Goal: Information Seeking & Learning: Learn about a topic

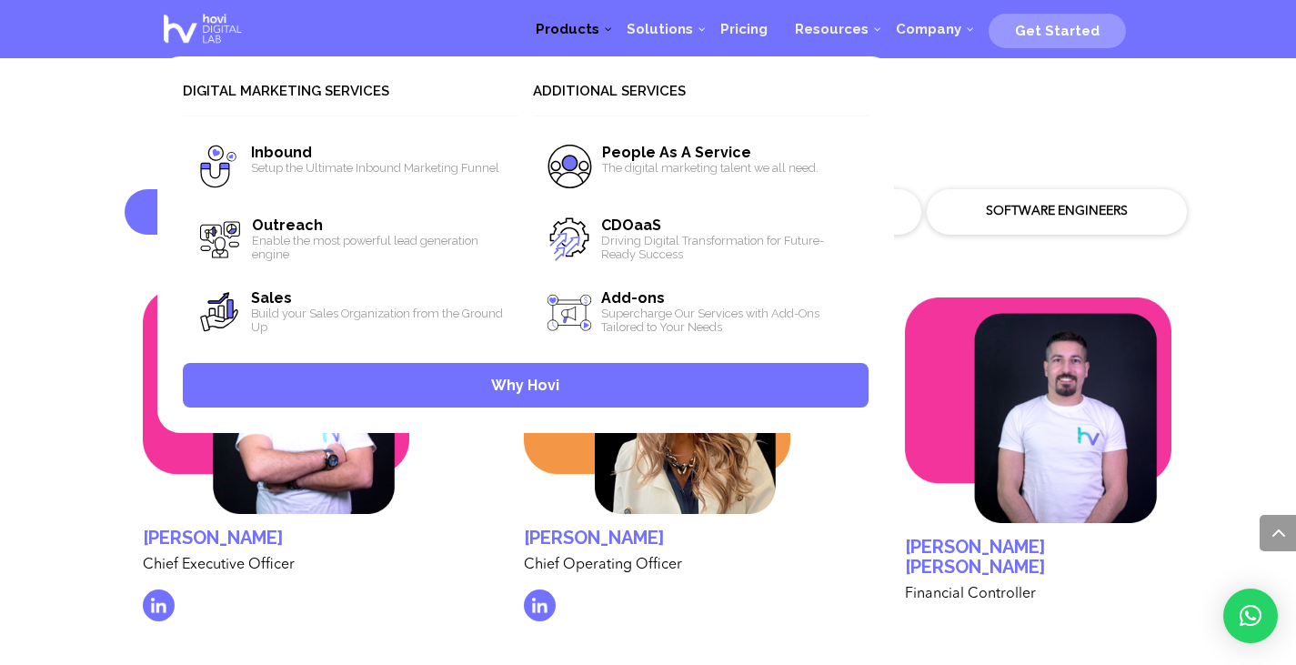
scroll to position [5324, 0]
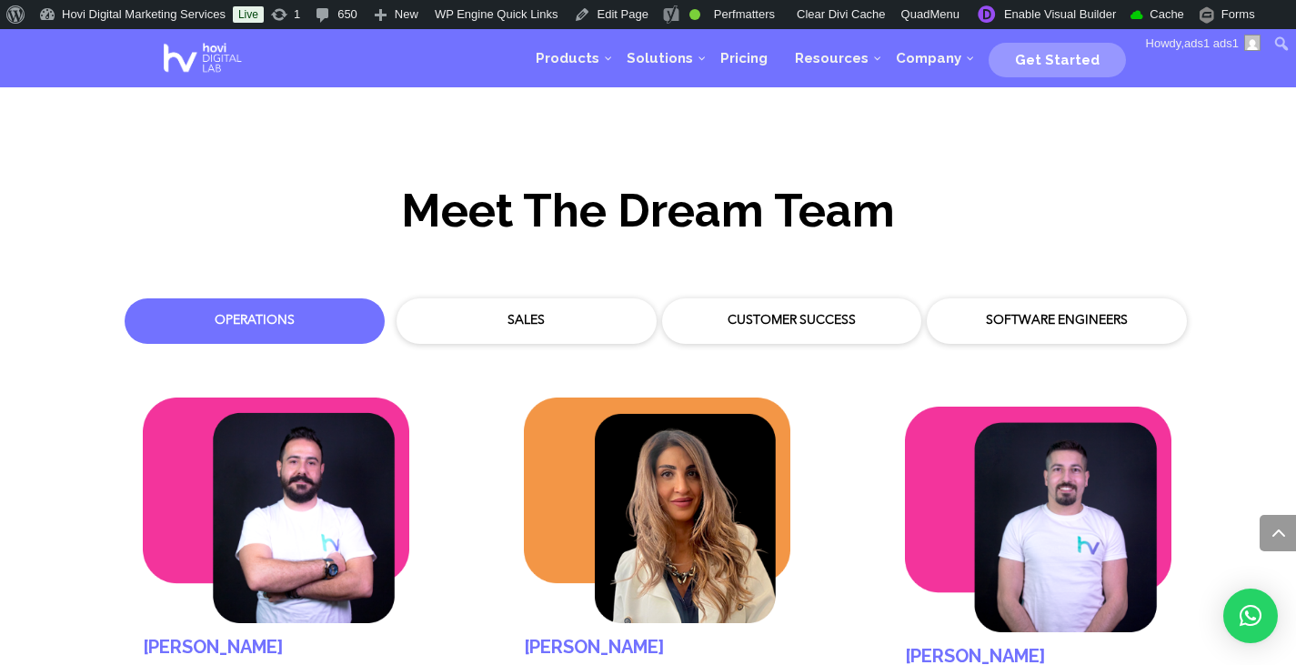
scroll to position [5251, 0]
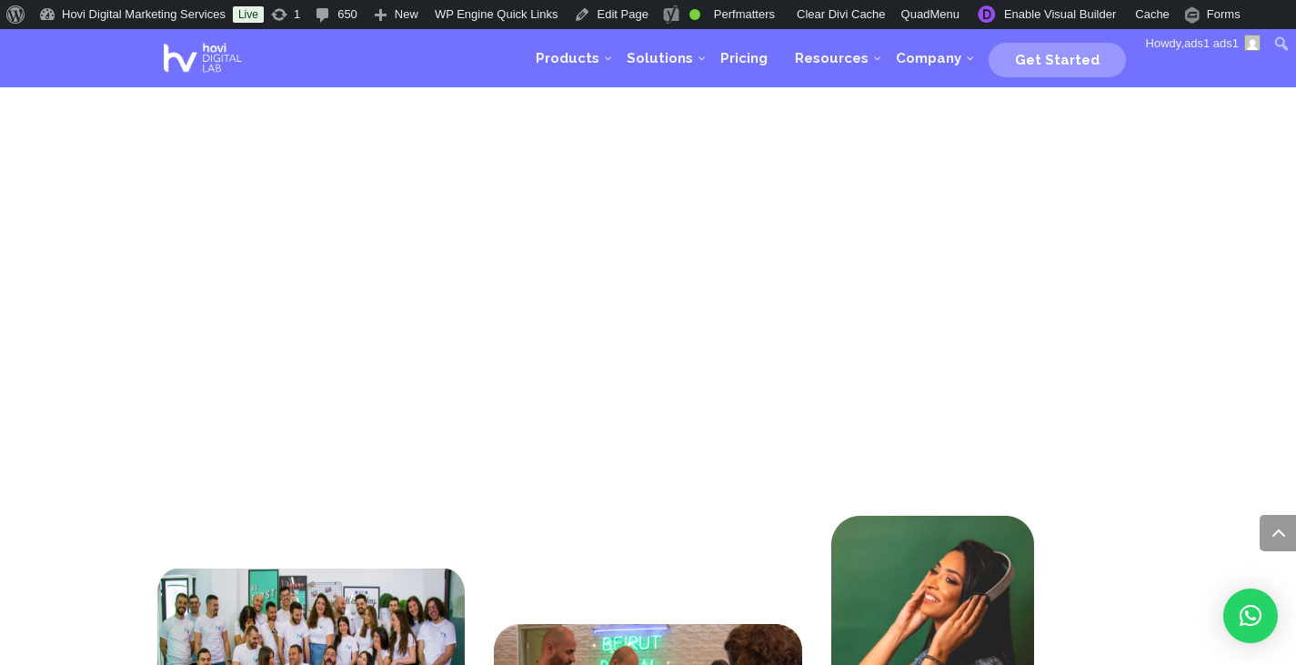
scroll to position [5251, 0]
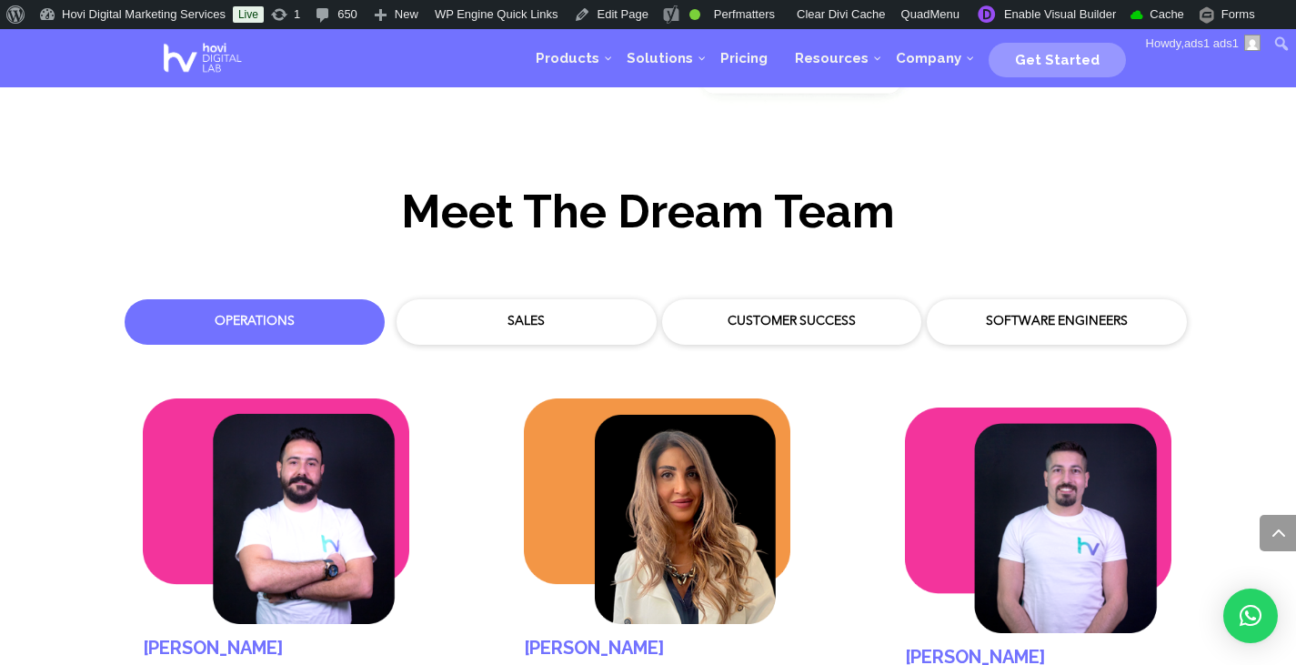
click at [546, 313] on div "Sales" at bounding box center [526, 322] width 233 height 18
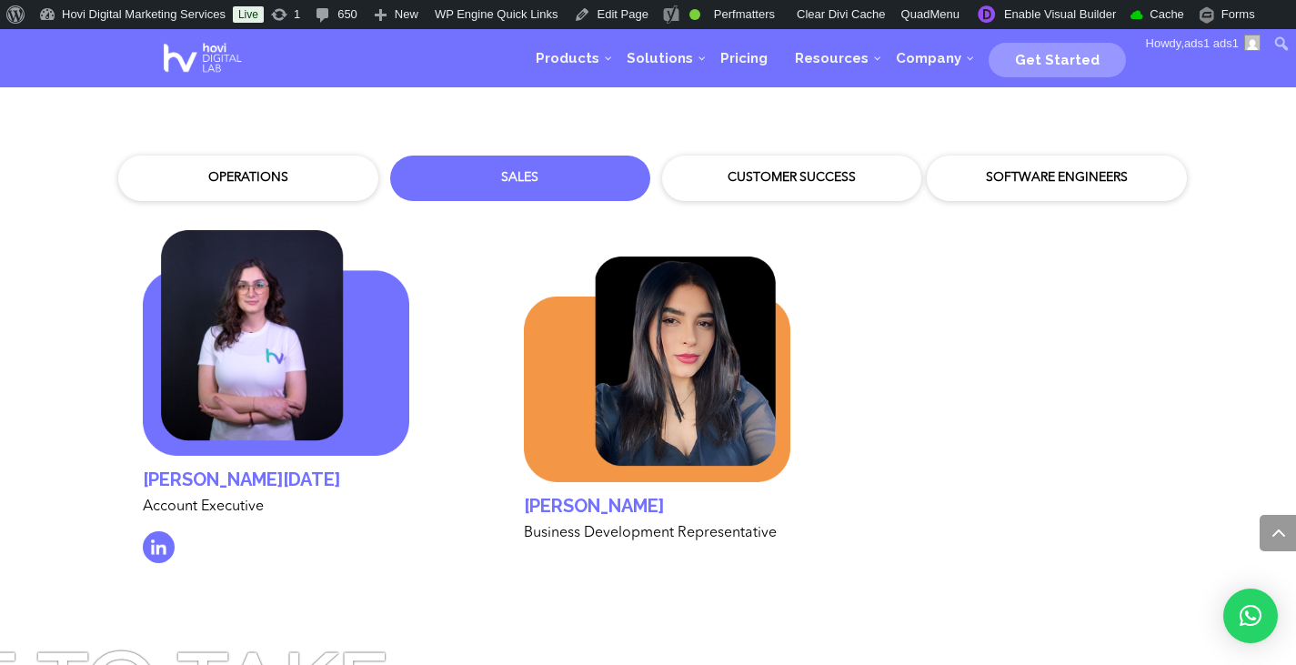
scroll to position [5397, 0]
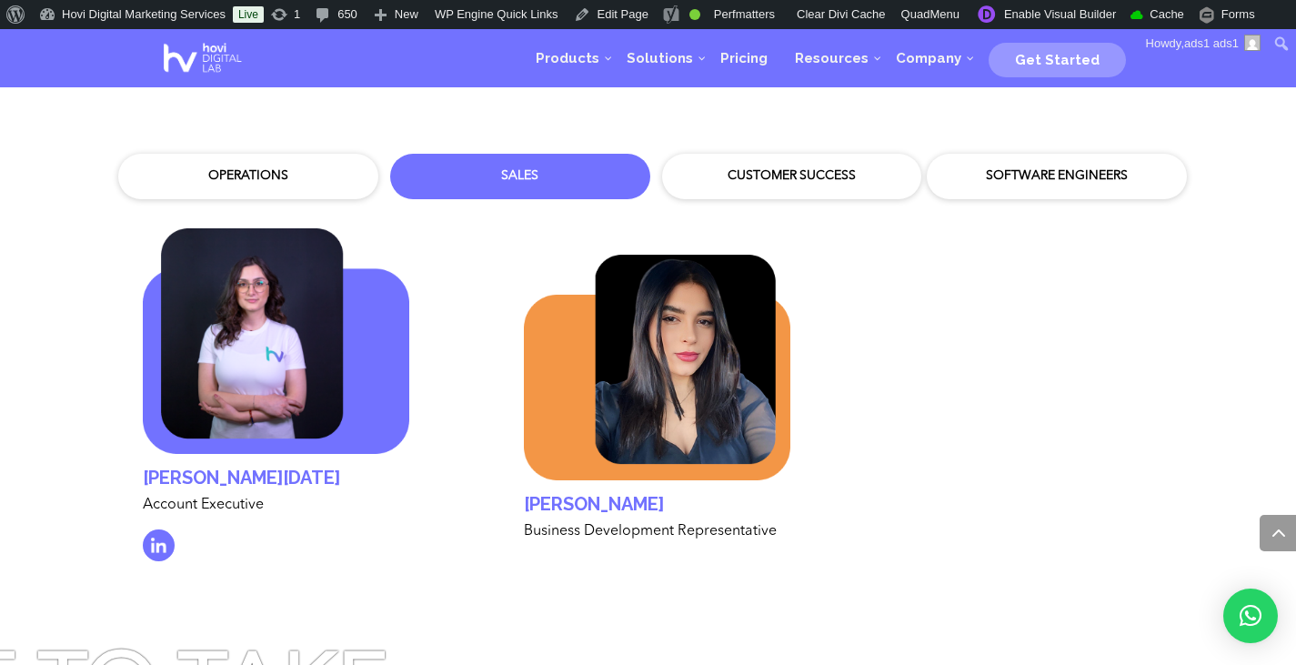
drag, startPoint x: 596, startPoint y: 517, endPoint x: 776, endPoint y: 506, distance: 180.4
click at [776, 523] on div "Business Development Representative" at bounding box center [657, 532] width 266 height 18
click at [799, 167] on div "Customer Success" at bounding box center [792, 176] width 242 height 27
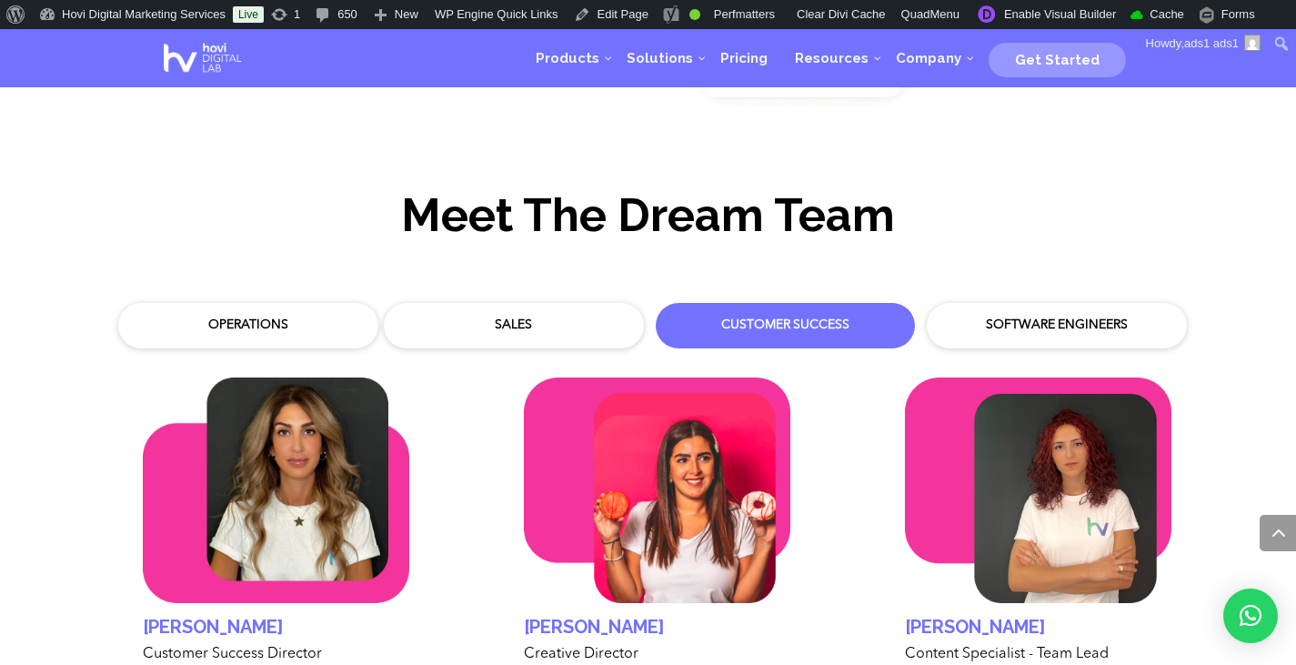
scroll to position [5251, 0]
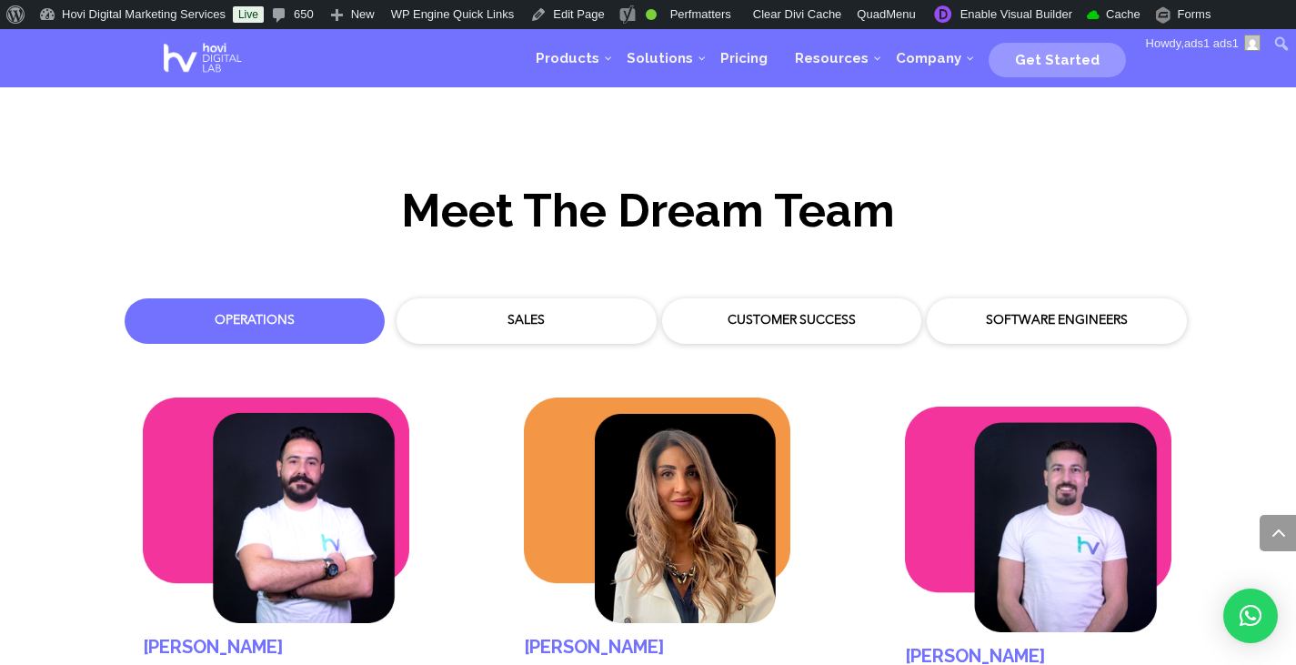
scroll to position [5251, 0]
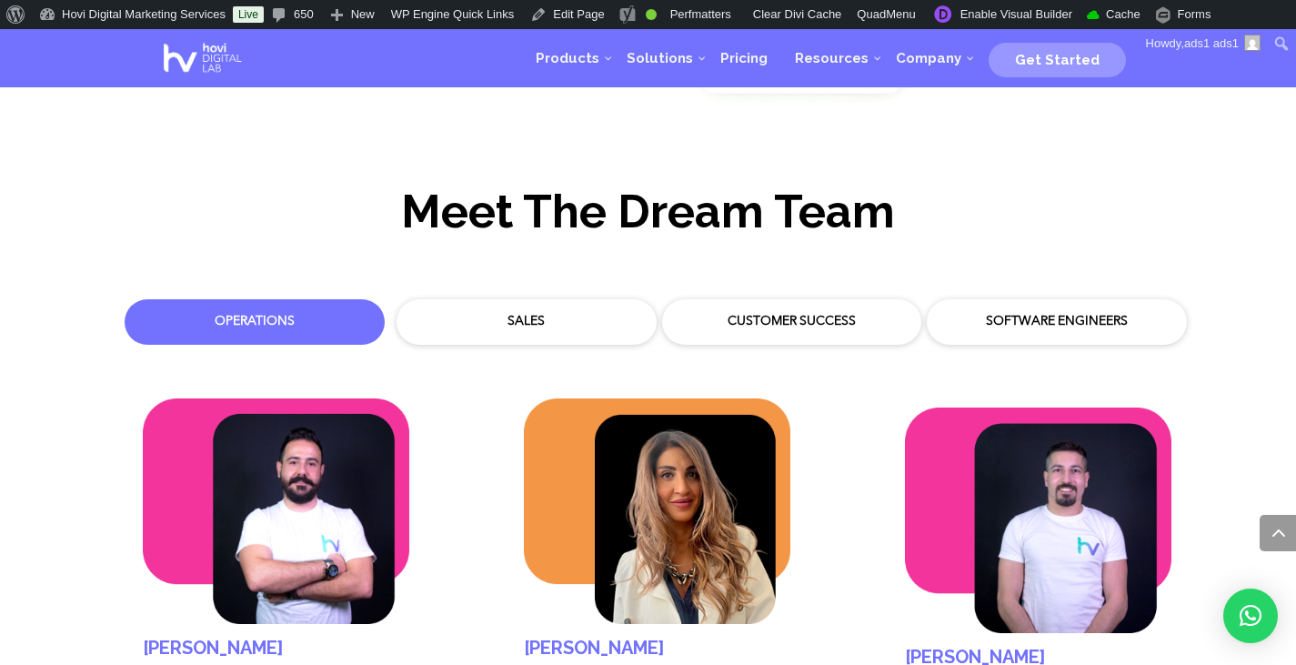
click at [566, 313] on div "Sales" at bounding box center [526, 322] width 233 height 18
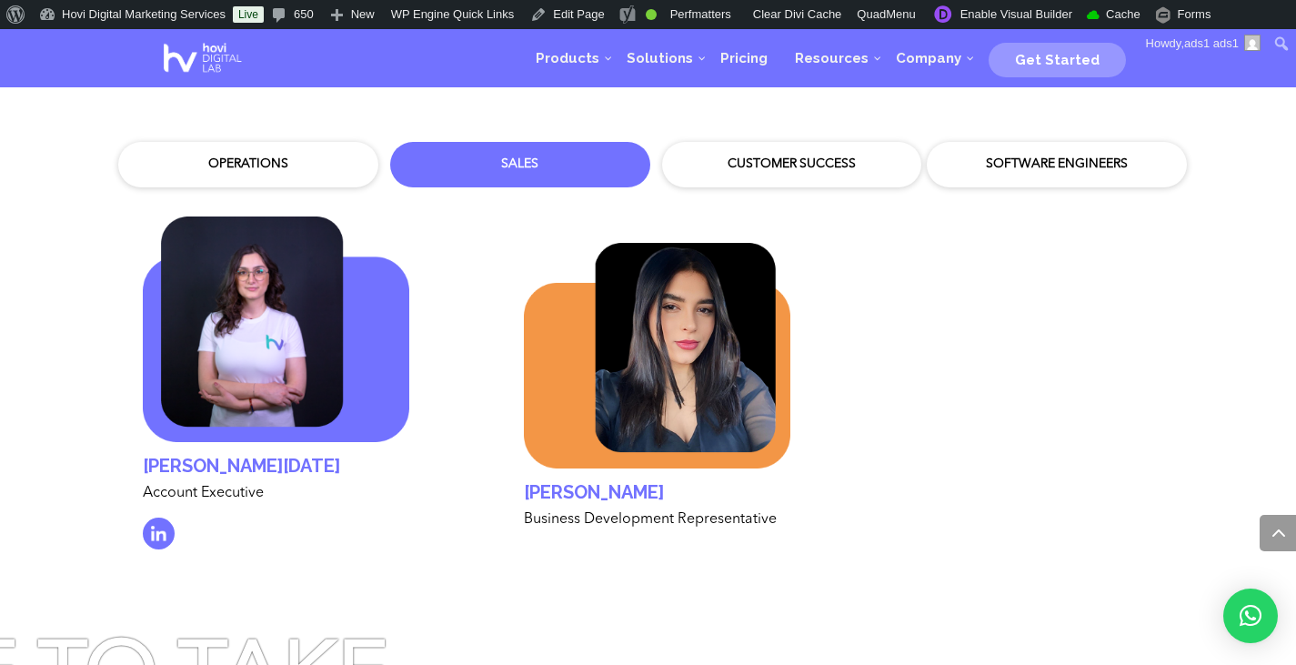
scroll to position [5397, 0]
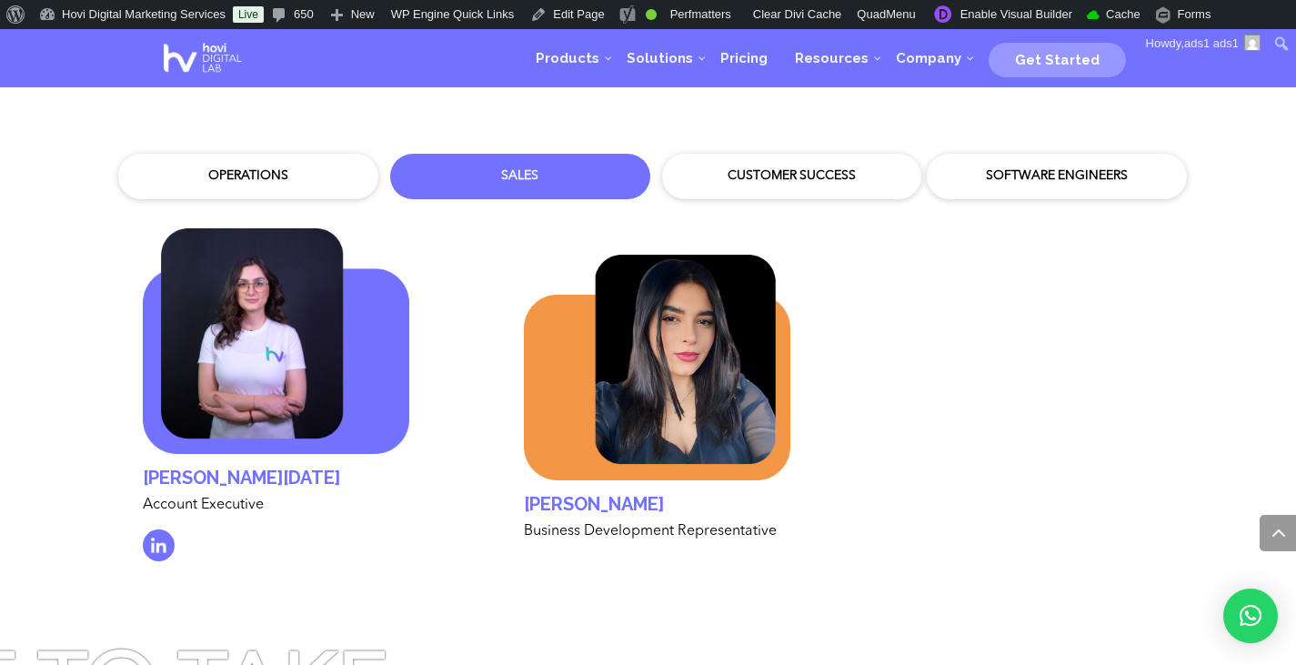
click at [818, 167] on div "Customer Success" at bounding box center [792, 176] width 233 height 18
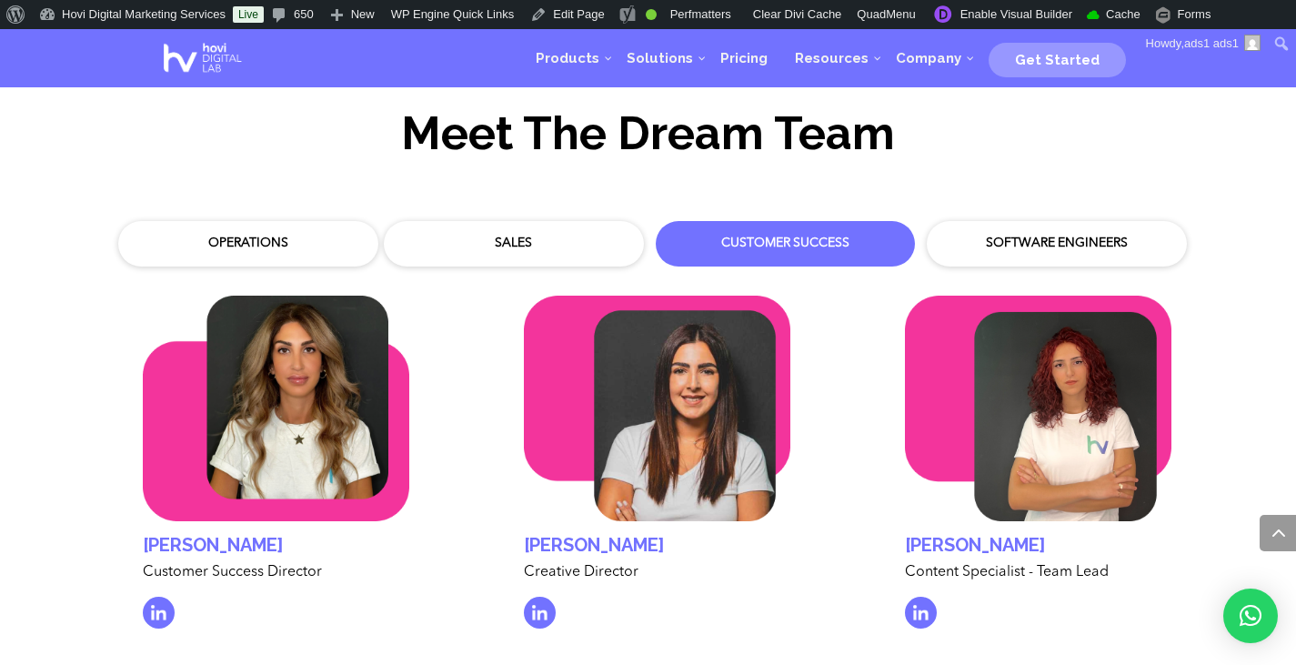
scroll to position [5324, 0]
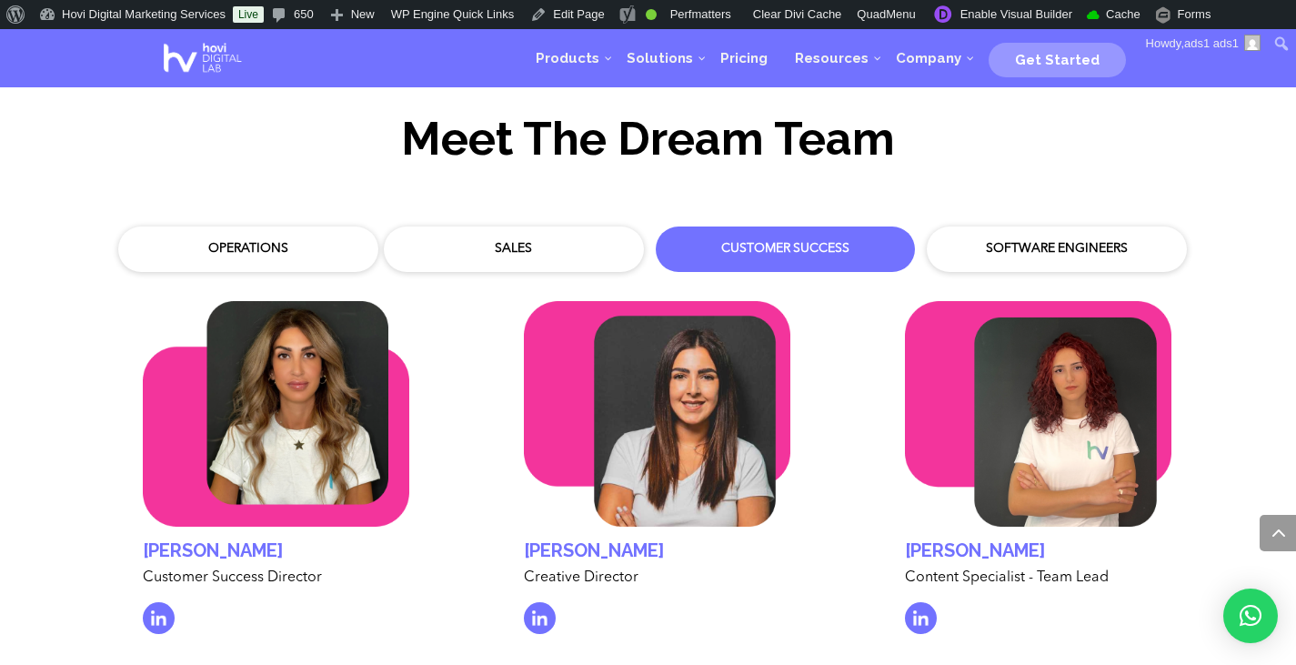
click at [1073, 240] on div "Software Engineers" at bounding box center [1056, 249] width 233 height 18
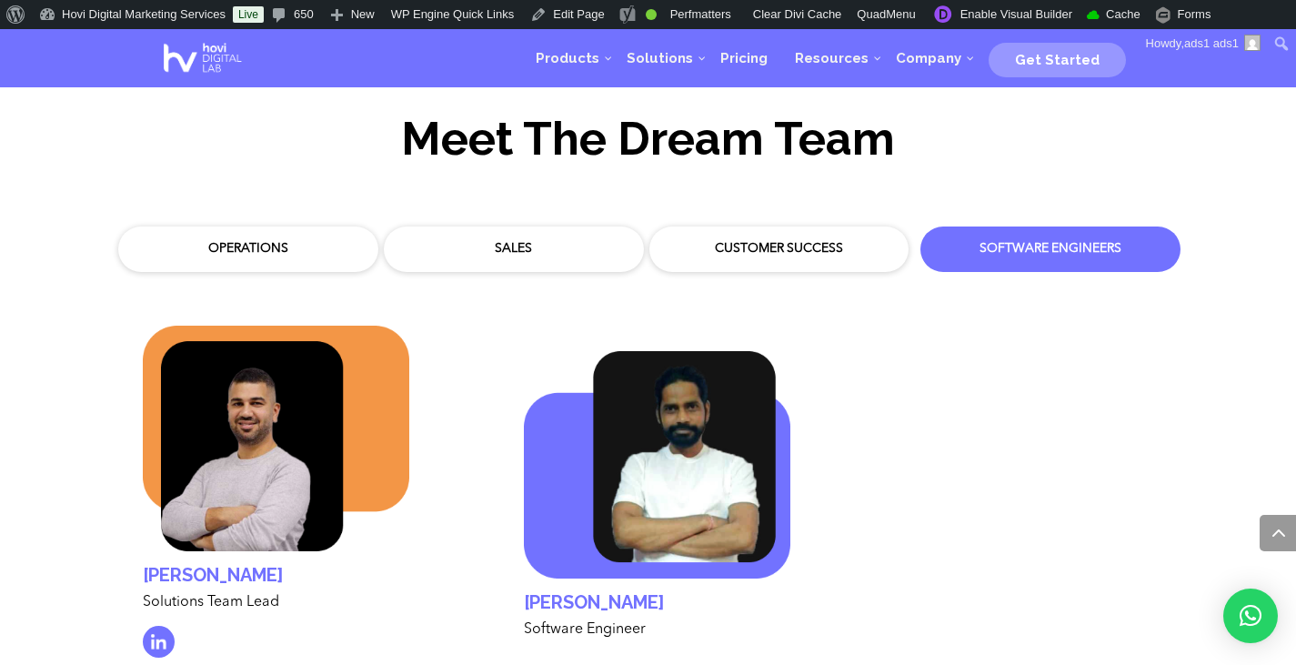
click at [797, 240] on div "Customer Success" at bounding box center [779, 249] width 233 height 18
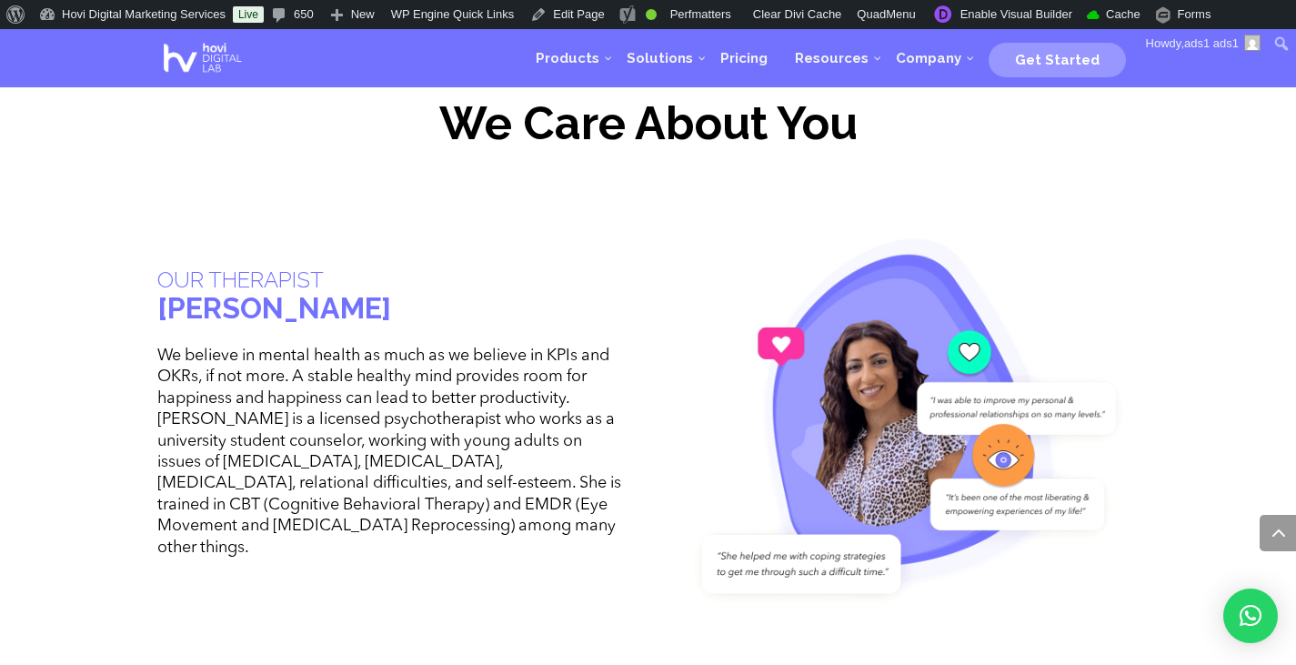
scroll to position [4742, 0]
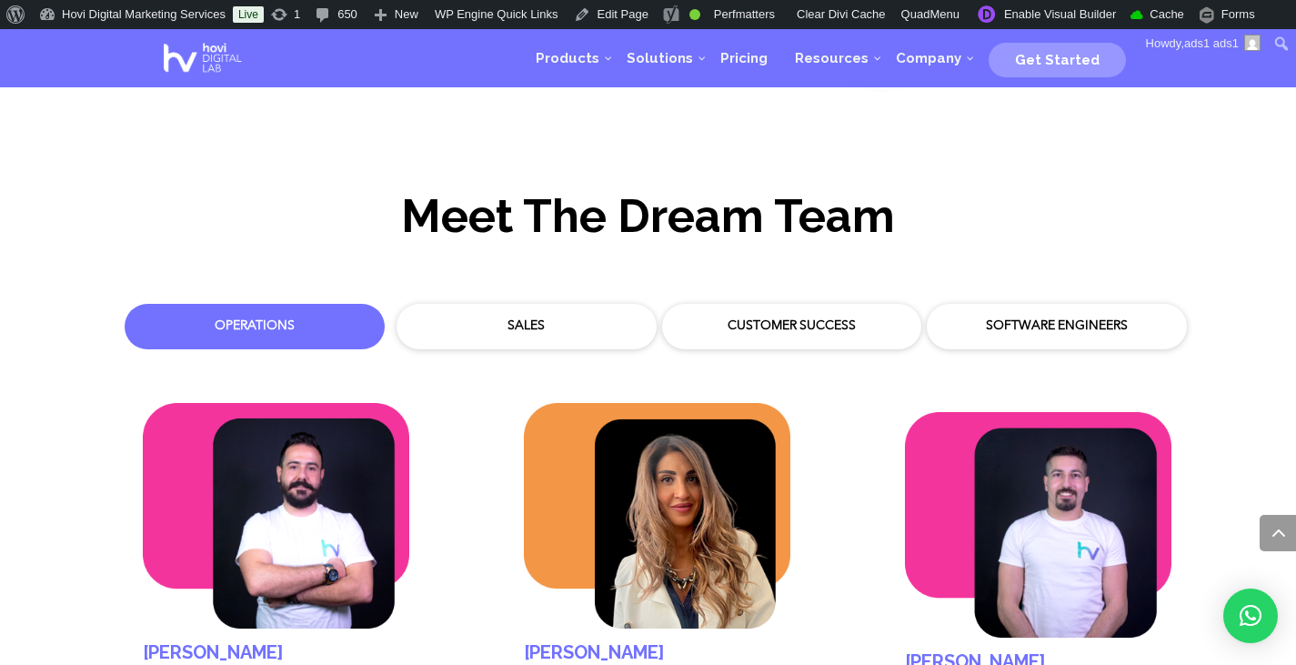
scroll to position [5238, 0]
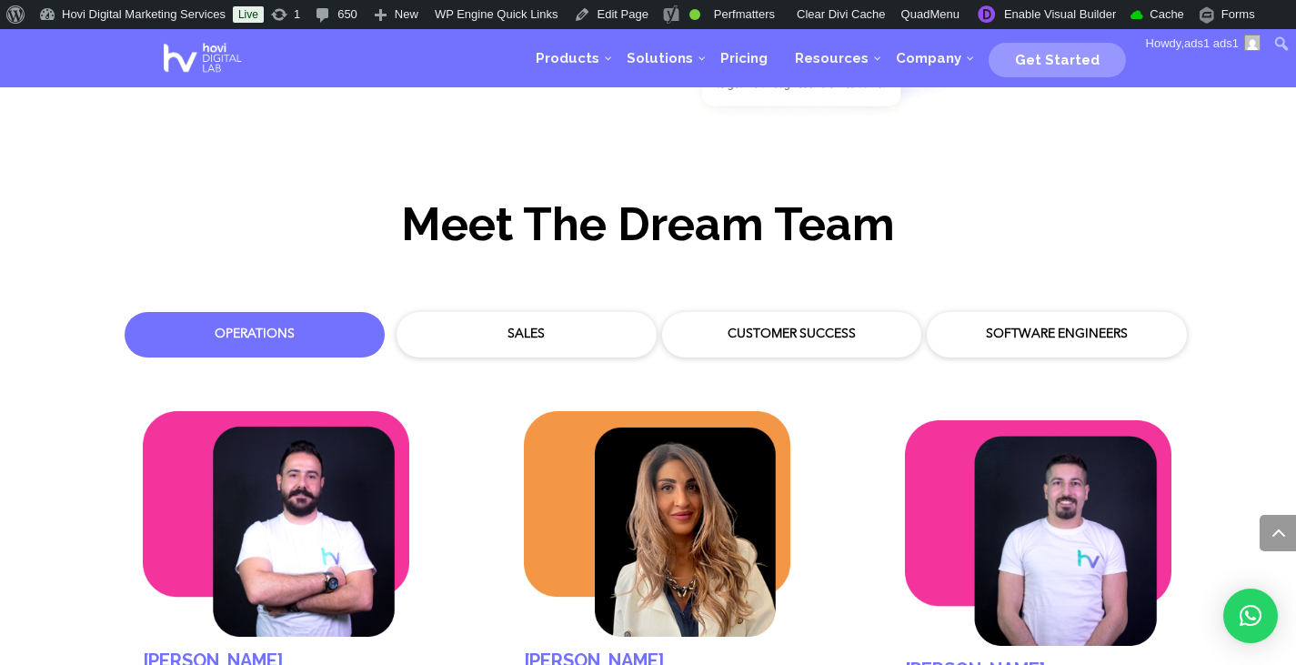
click at [577, 326] on div "Sales" at bounding box center [526, 335] width 233 height 18
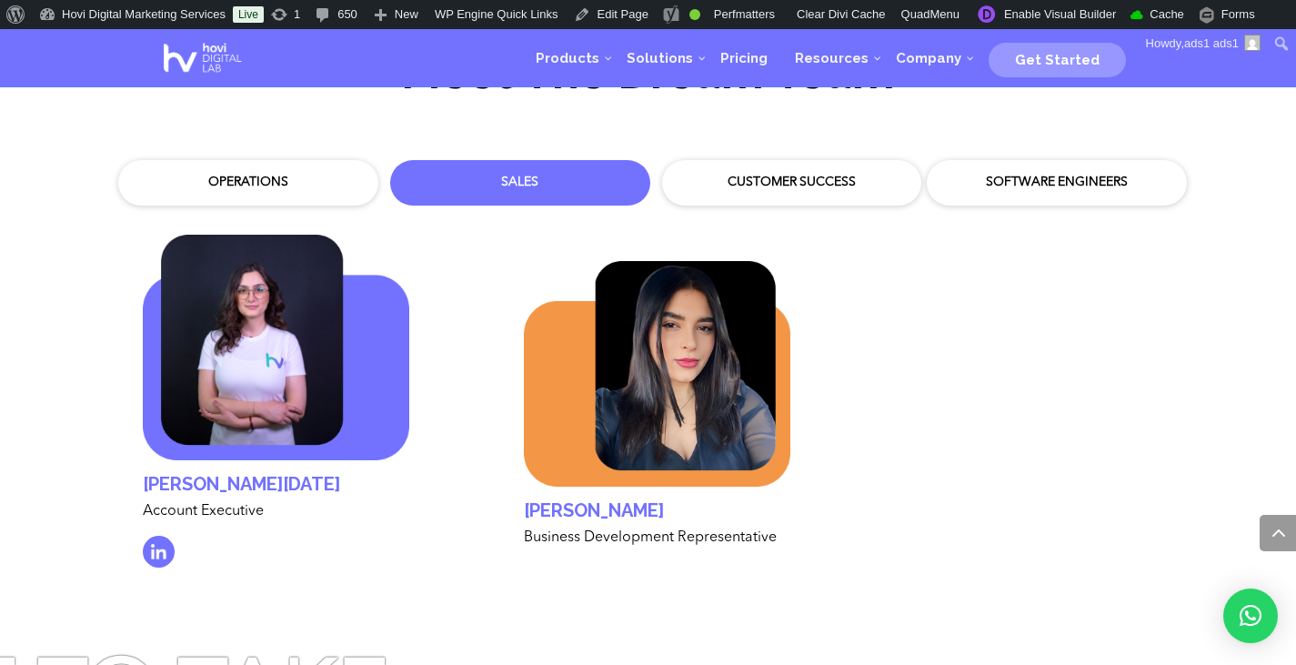
scroll to position [5384, 0]
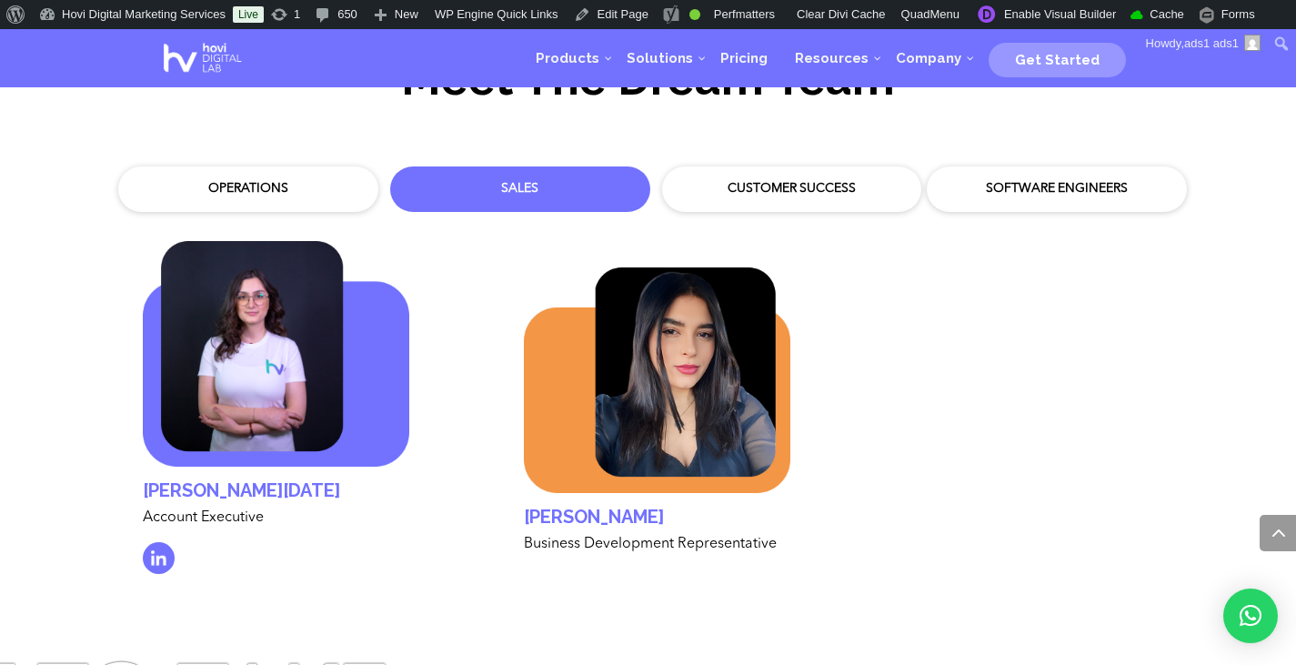
click at [284, 176] on div "Operations" at bounding box center [248, 189] width 242 height 27
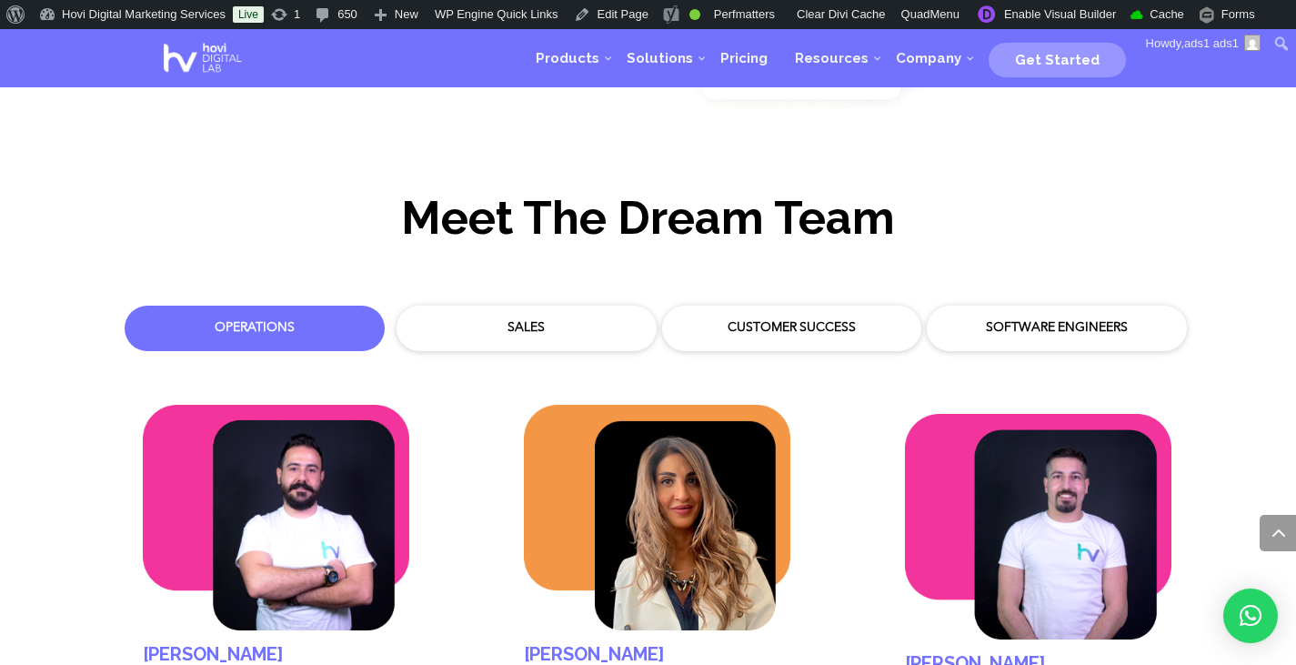
scroll to position [5238, 0]
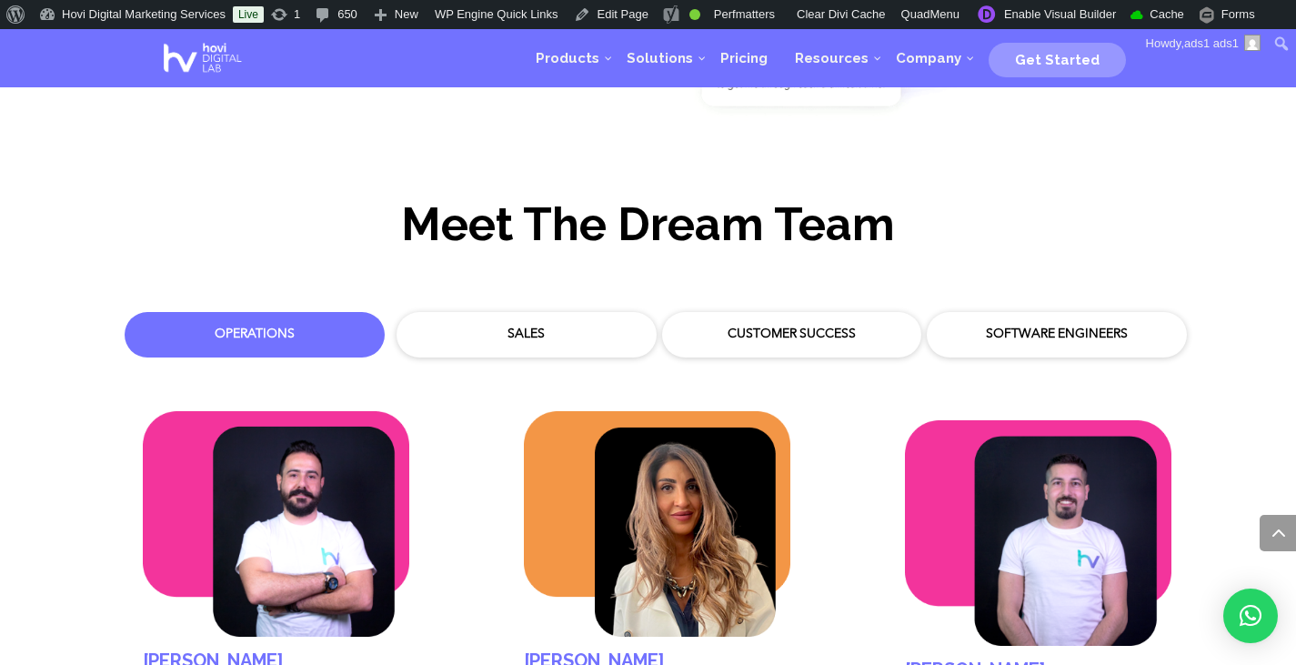
click at [497, 321] on div "Sales" at bounding box center [527, 334] width 242 height 27
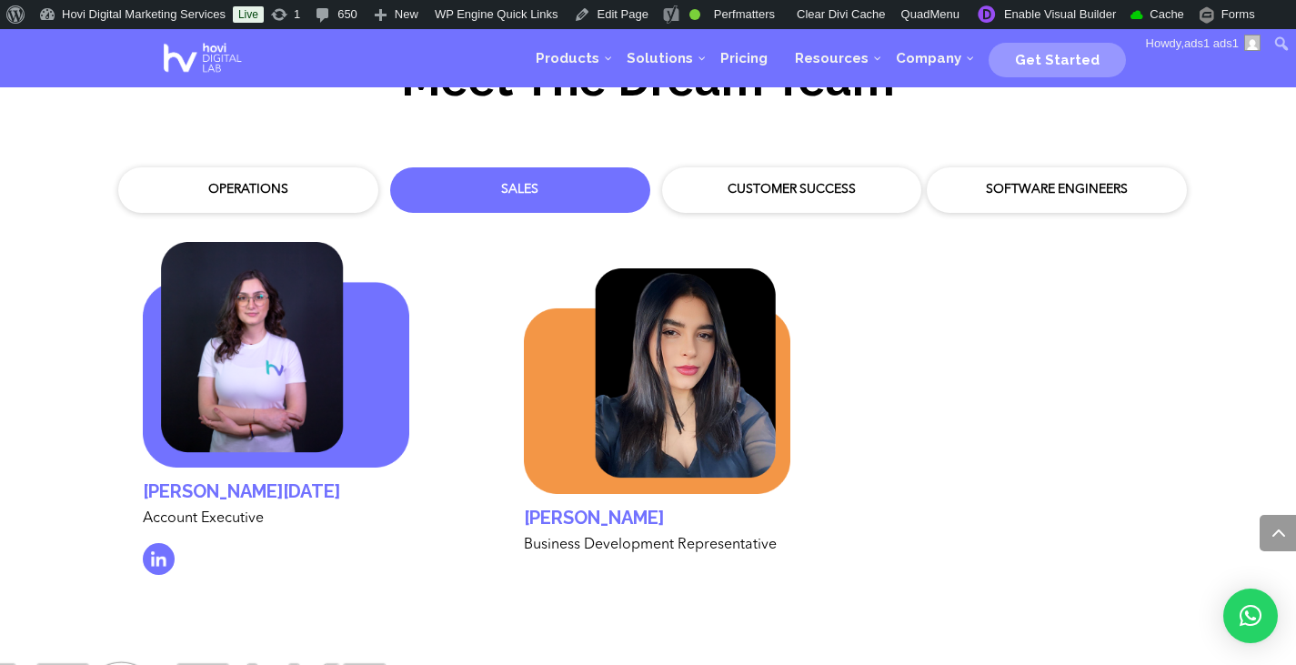
scroll to position [5384, 0]
click at [756, 180] on div "Customer Success" at bounding box center [792, 189] width 233 height 18
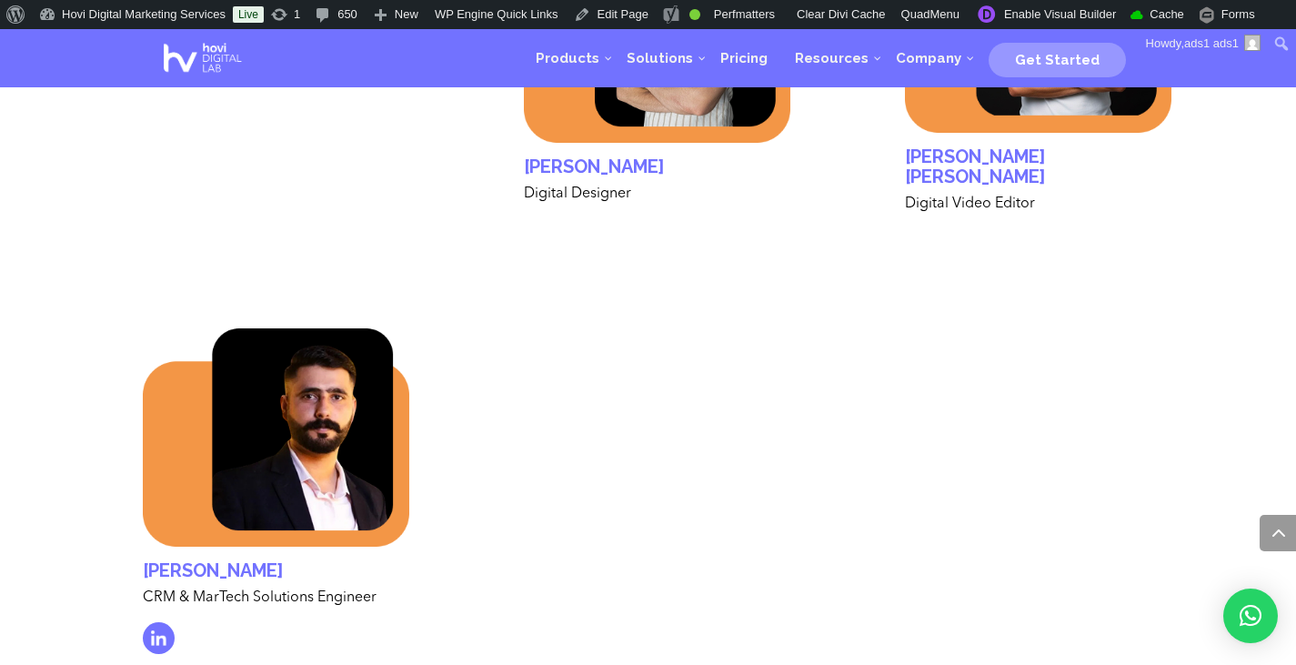
scroll to position [6184, 0]
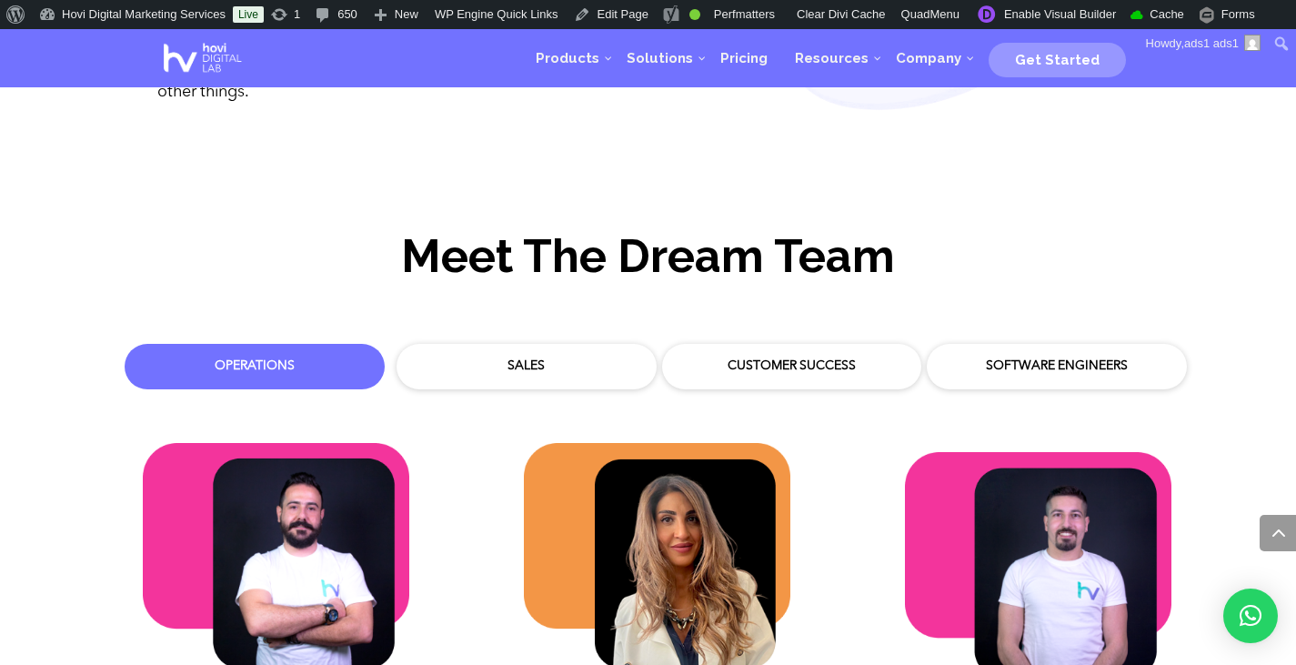
scroll to position [5173, 0]
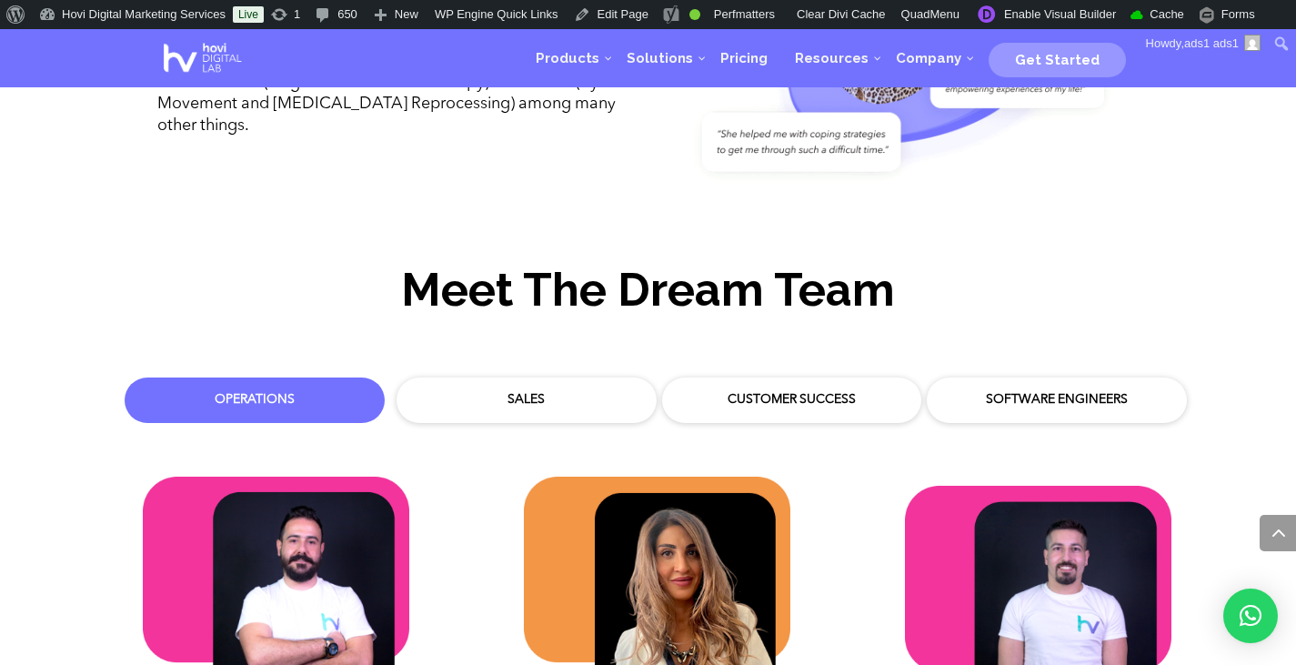
click at [1075, 391] on div "Software Engineers" at bounding box center [1056, 400] width 233 height 18
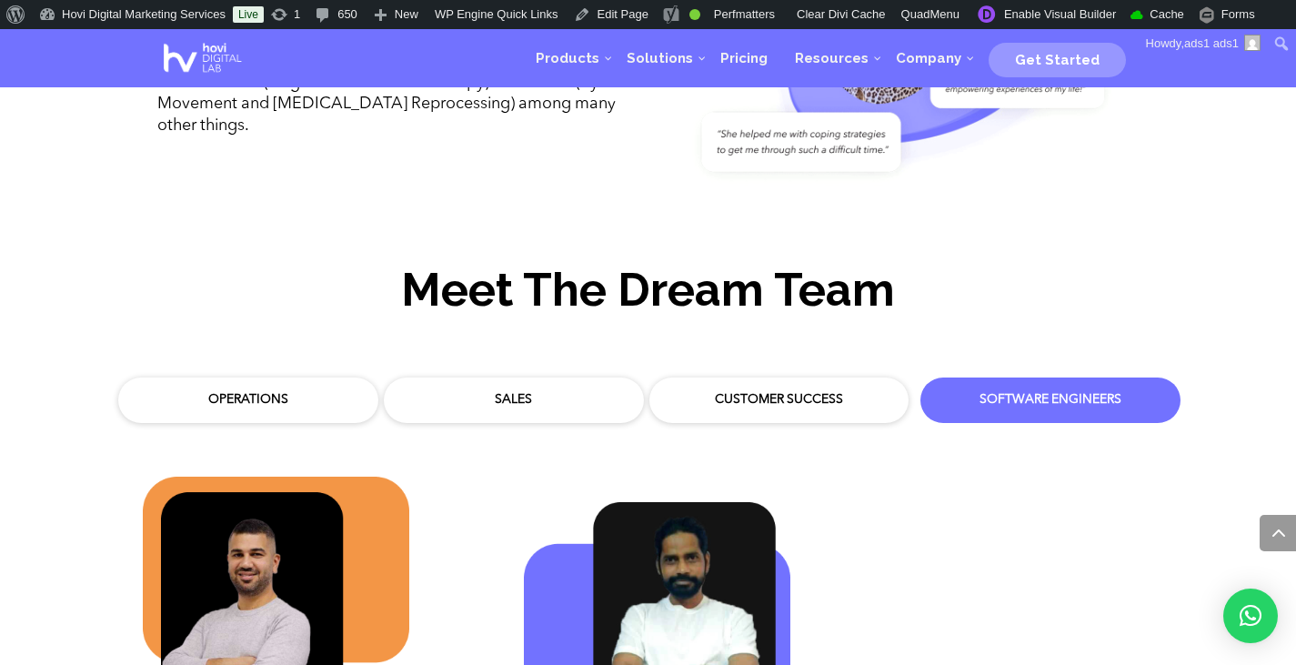
click at [760, 377] on div "Customer Success" at bounding box center [779, 399] width 260 height 45
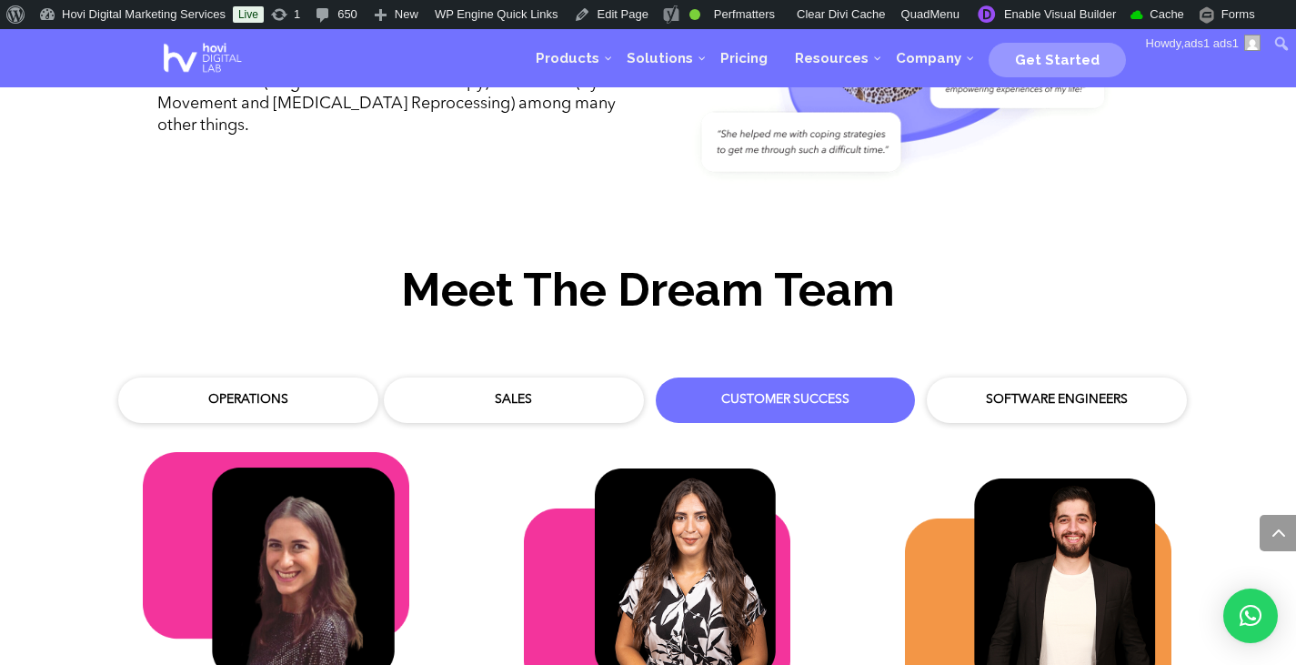
click at [561, 390] on div "Sales" at bounding box center [514, 400] width 242 height 27
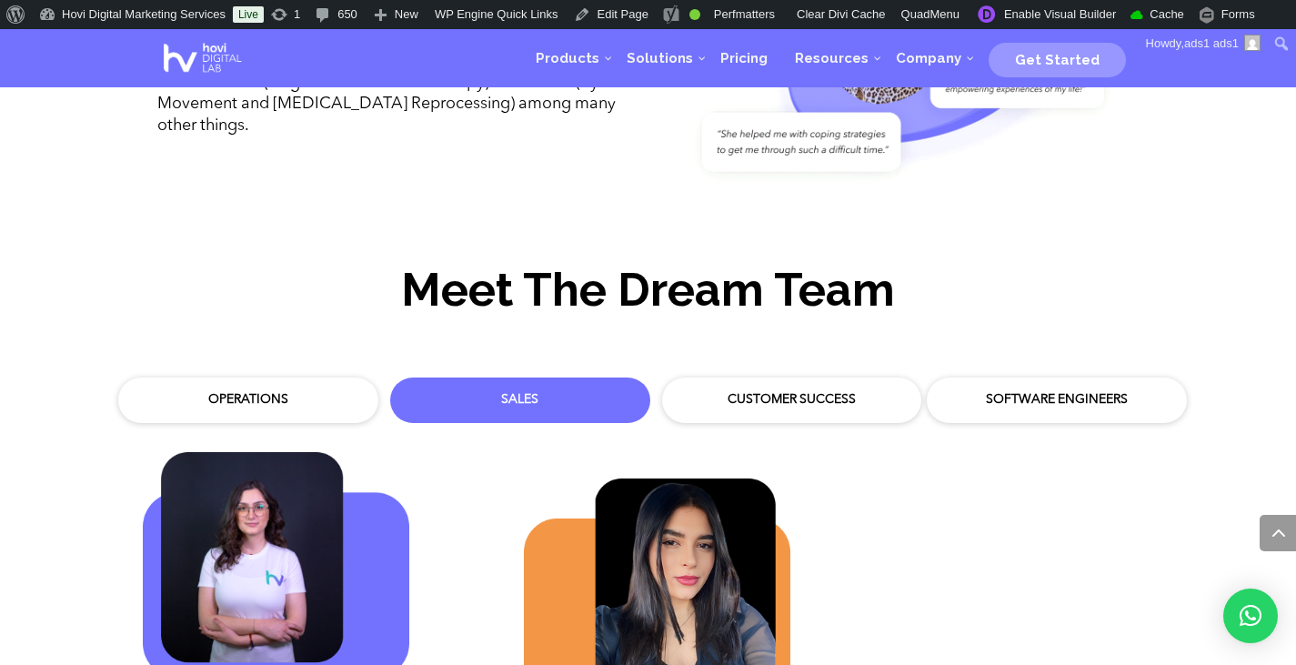
click at [321, 391] on div "Operations" at bounding box center [248, 400] width 242 height 27
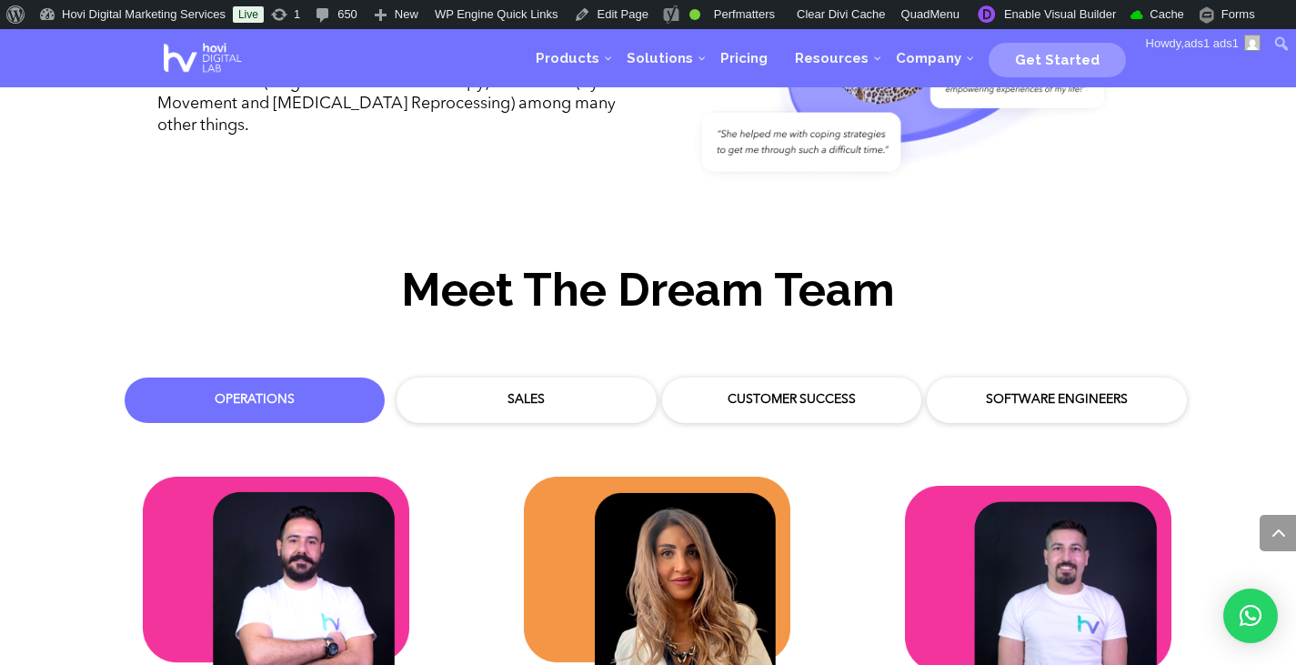
click at [828, 391] on div "Customer Success" at bounding box center [792, 400] width 233 height 18
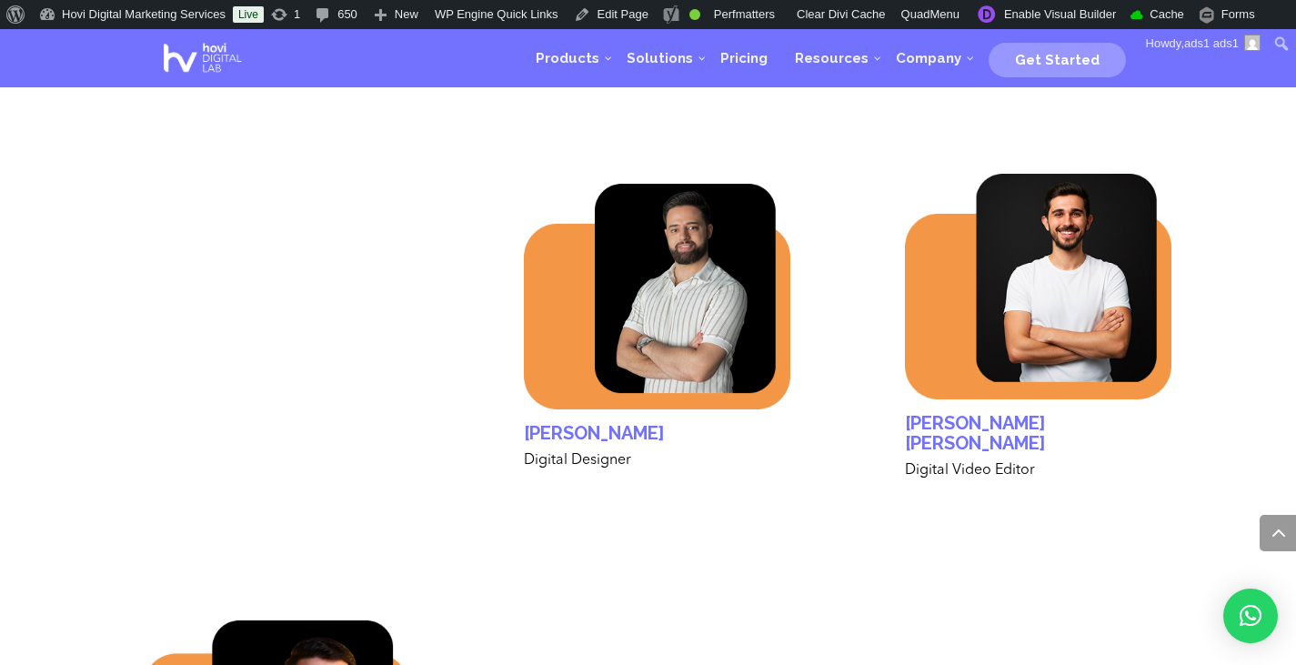
scroll to position [5900, 0]
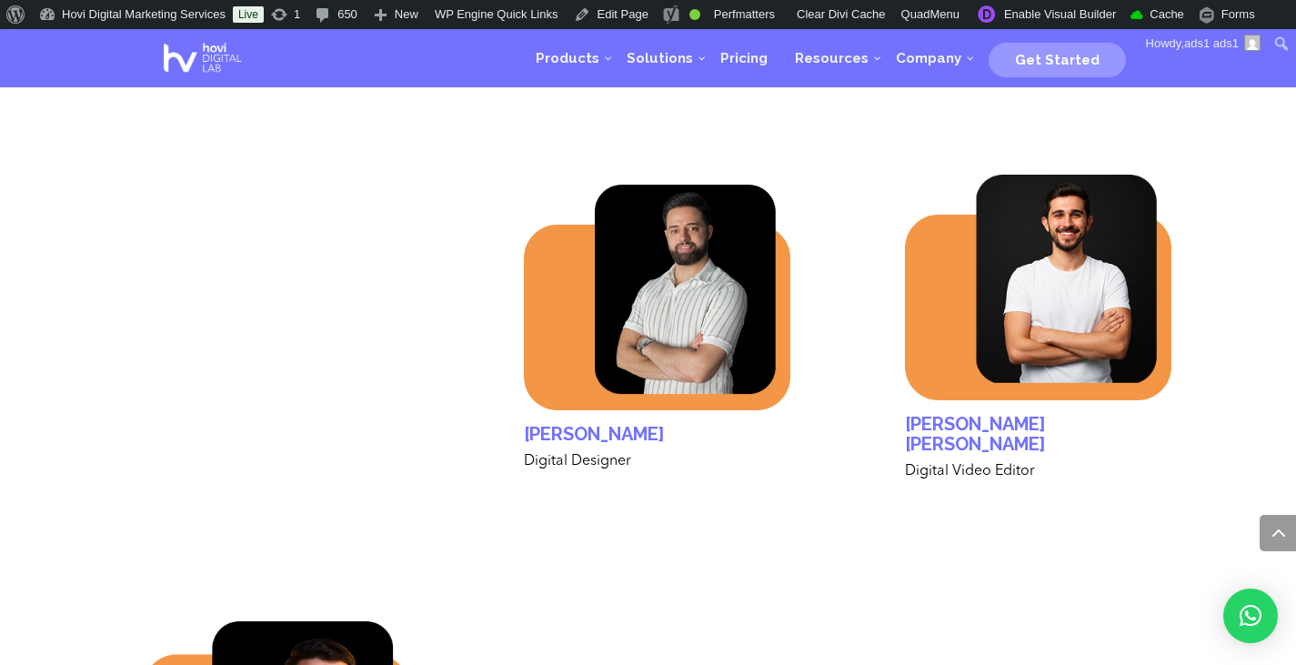
click at [933, 417] on h2 "[PERSON_NAME] [PERSON_NAME]" at bounding box center [1038, 438] width 266 height 49
copy div "[PERSON_NAME] [PERSON_NAME]"
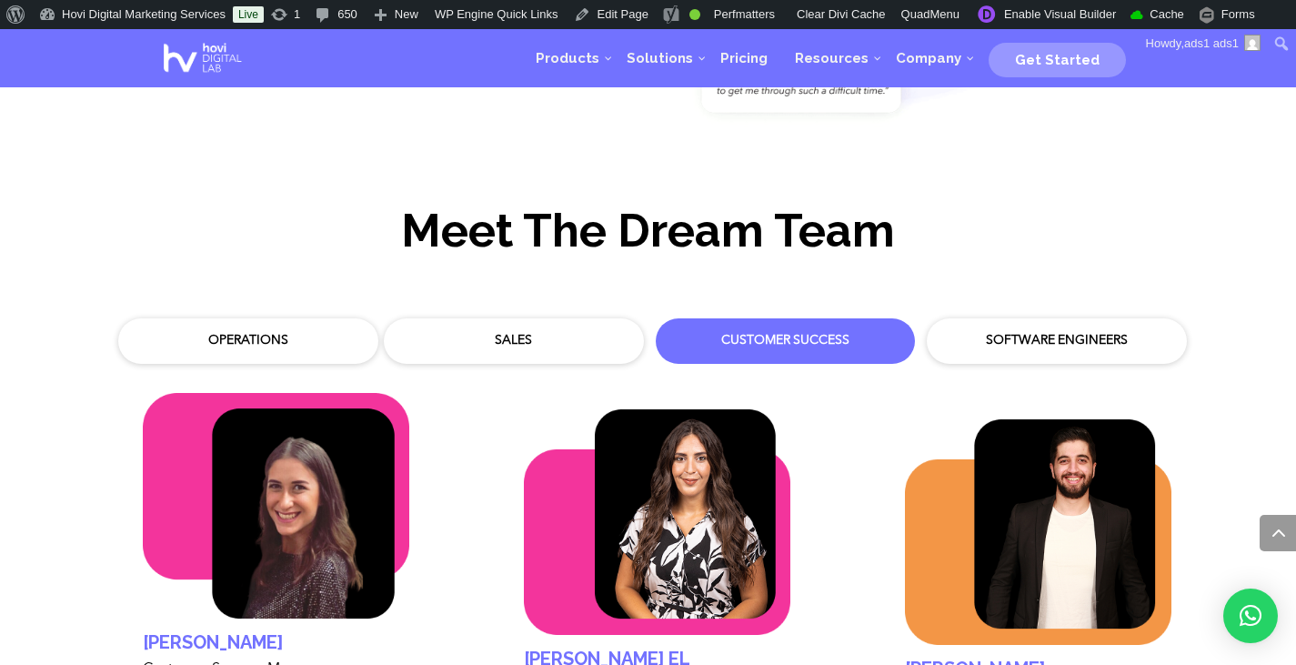
scroll to position [5124, 0]
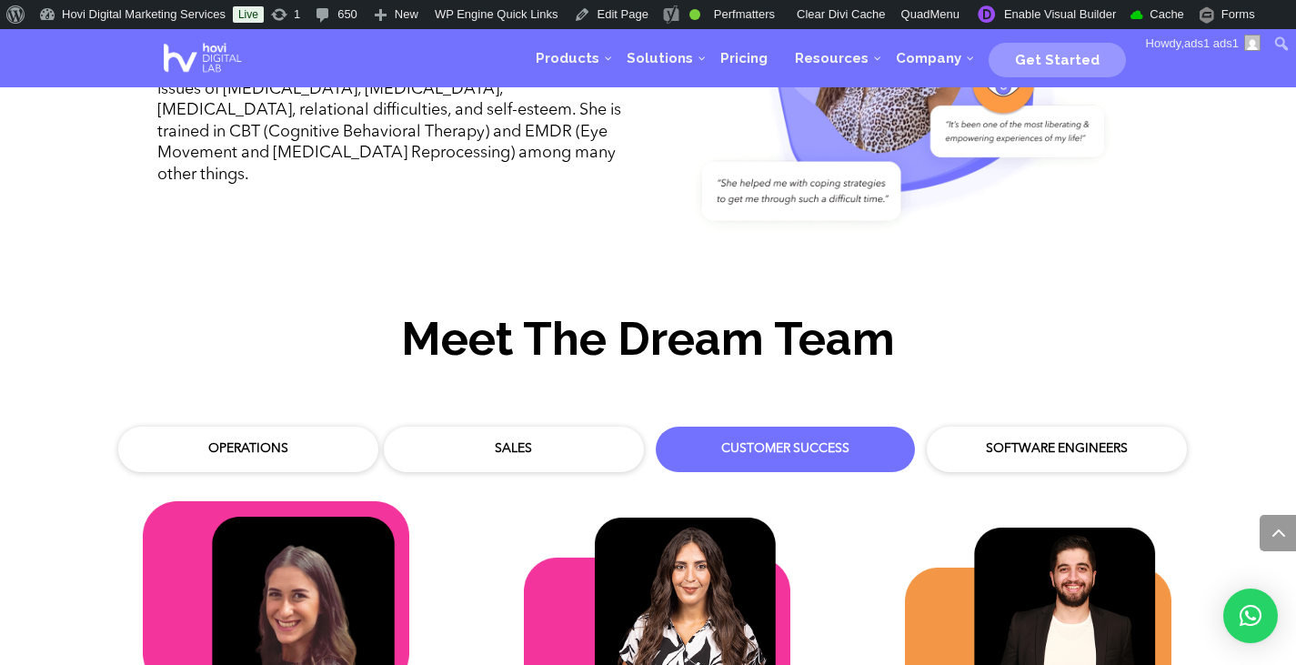
click at [513, 440] on div "Sales" at bounding box center [513, 449] width 233 height 18
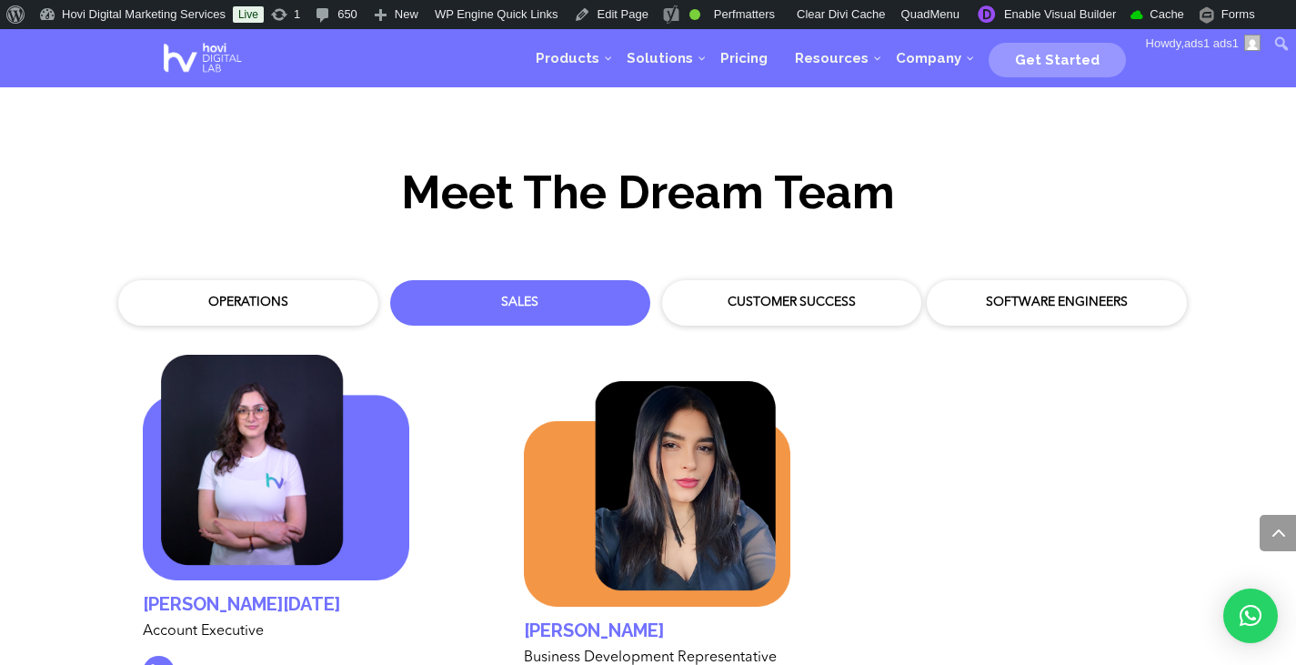
scroll to position [5269, 0]
click at [299, 295] on div "Operations" at bounding box center [248, 304] width 233 height 18
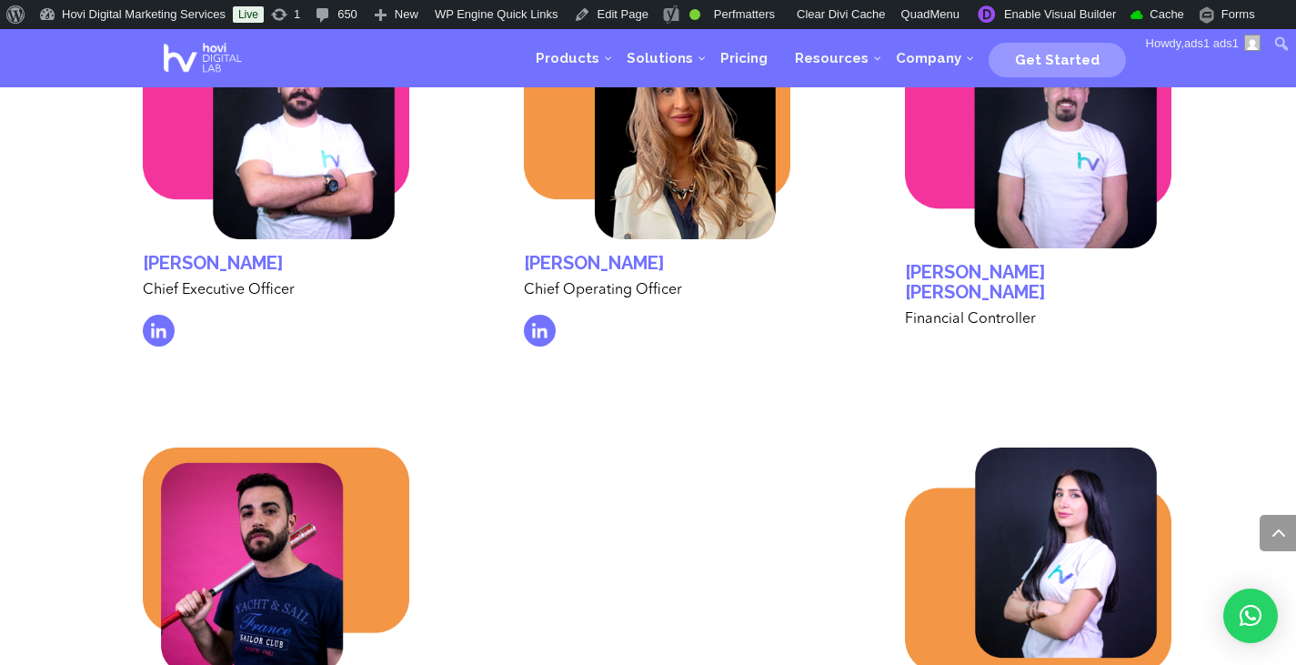
scroll to position [5633, 0]
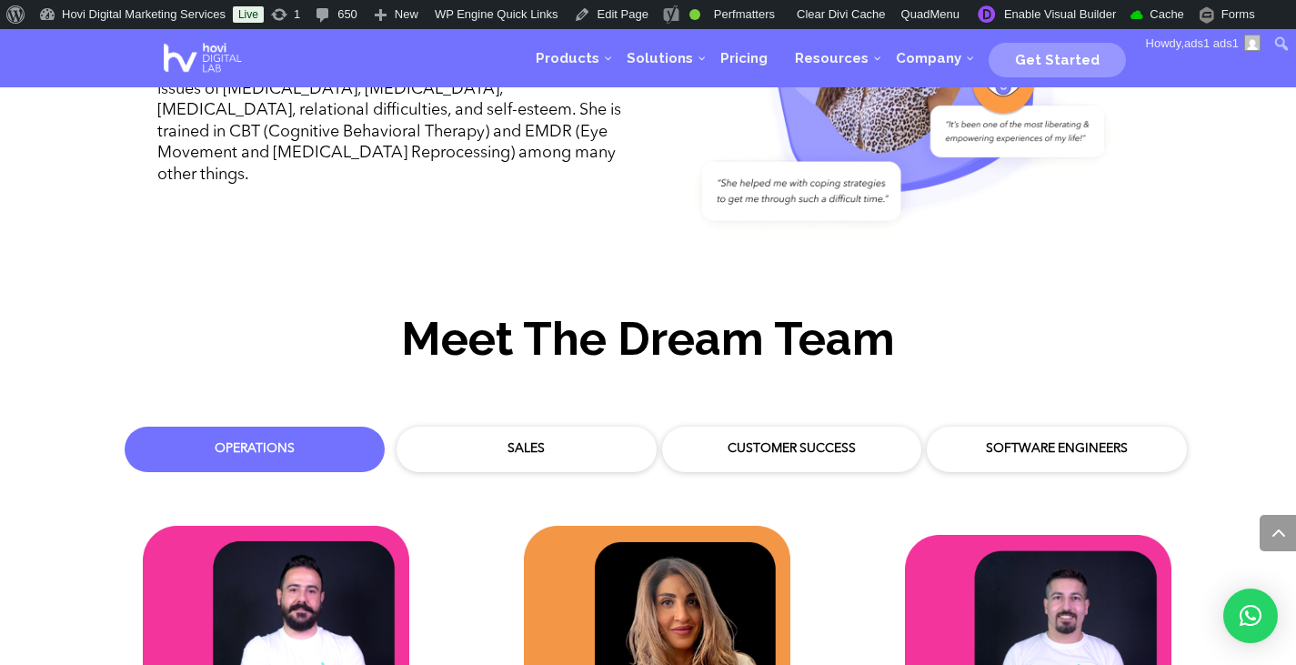
click at [575, 440] on div "Sales" at bounding box center [526, 449] width 233 height 18
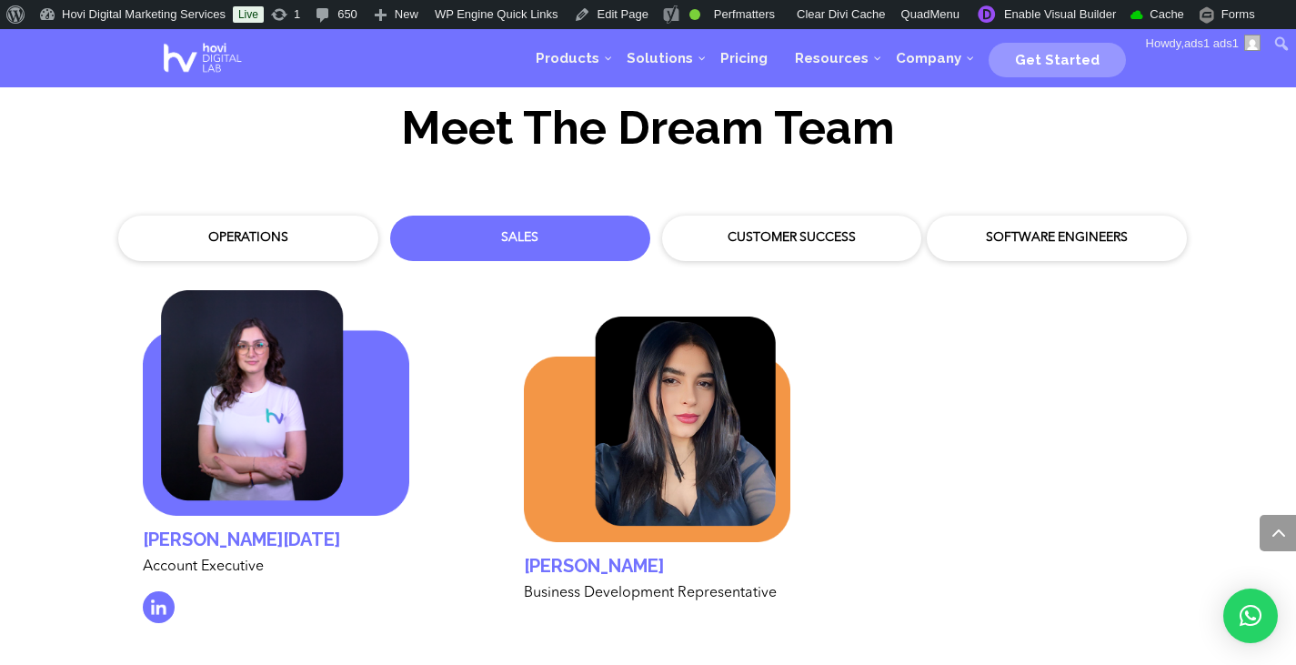
scroll to position [5269, 0]
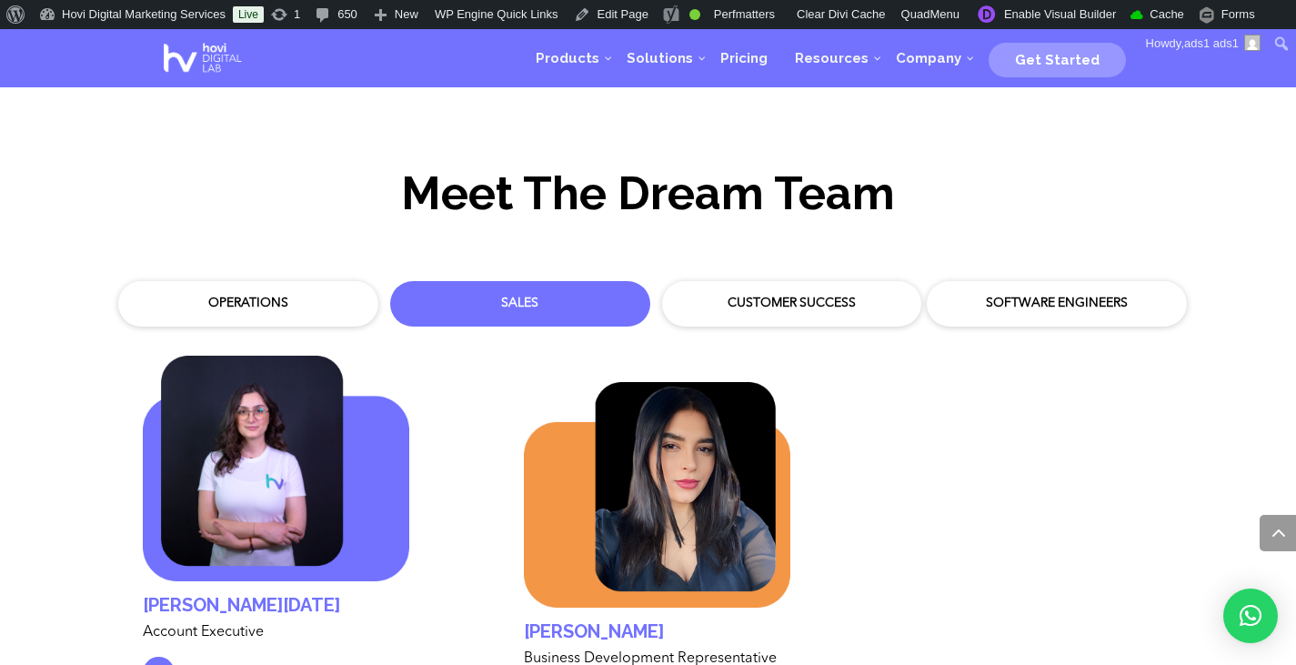
click at [793, 296] on div "Customer Success" at bounding box center [792, 303] width 242 height 27
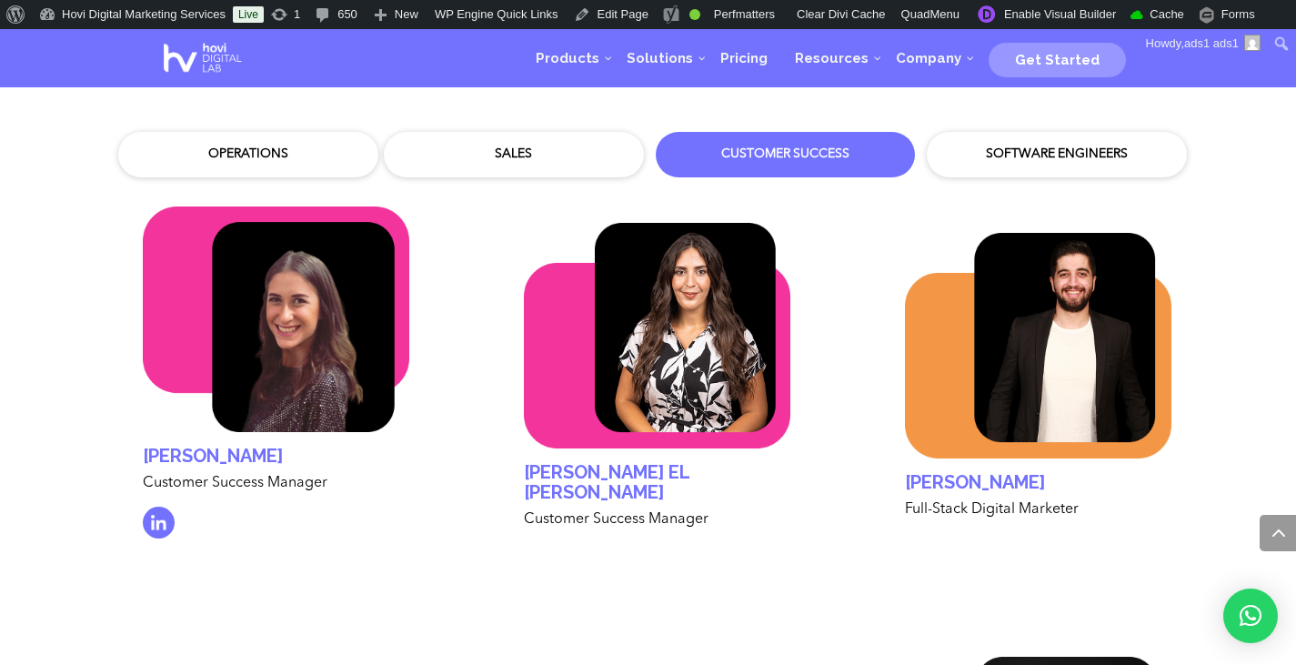
scroll to position [5415, 0]
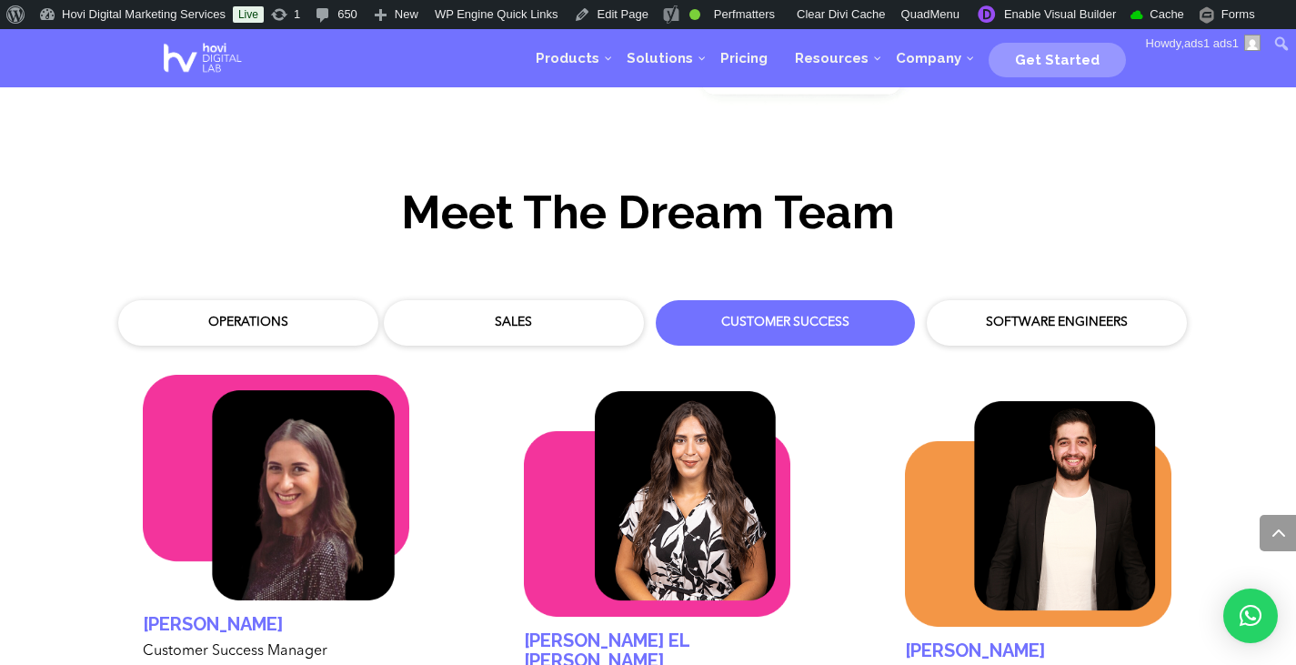
scroll to position [5287, 0]
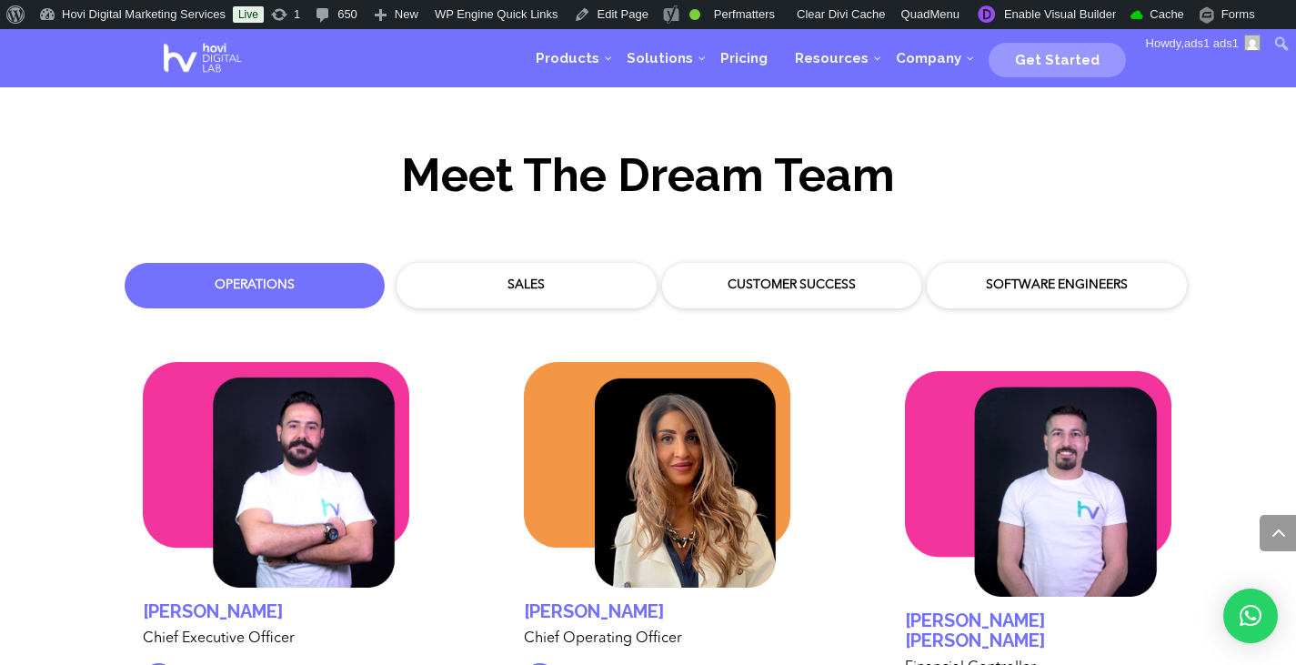
click at [734, 276] on div "Customer Success" at bounding box center [792, 285] width 233 height 18
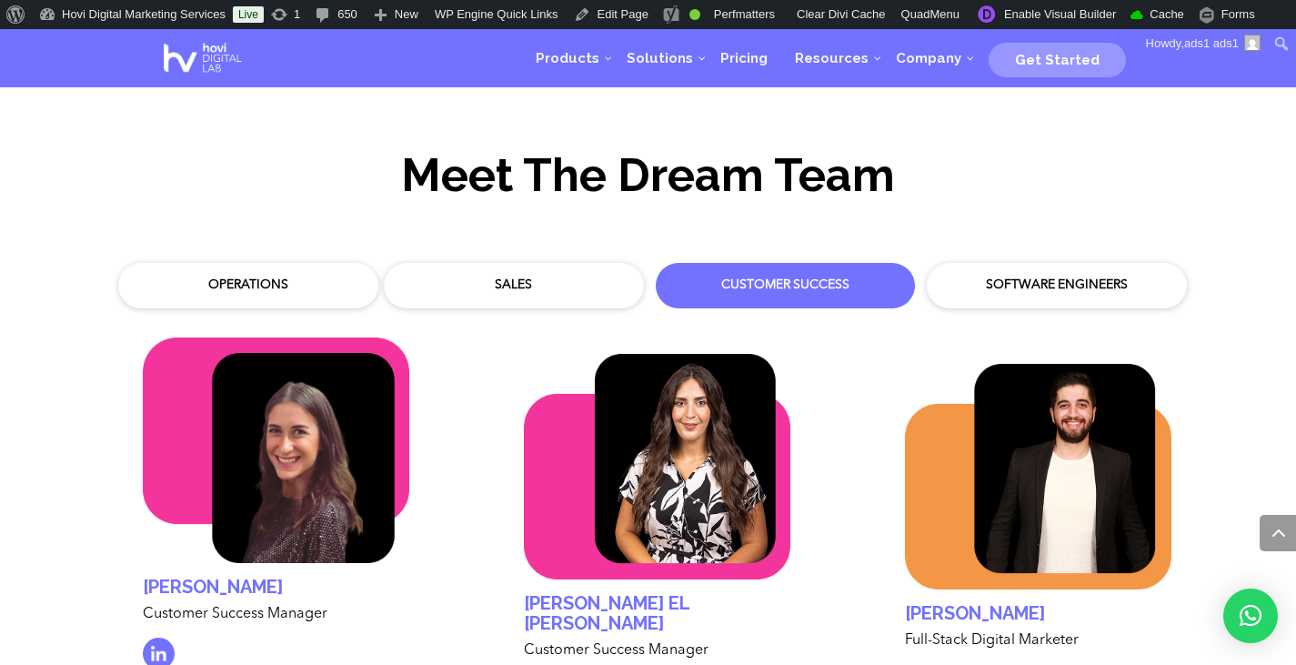
click at [1015, 272] on div "Software Engineers" at bounding box center [1057, 285] width 242 height 27
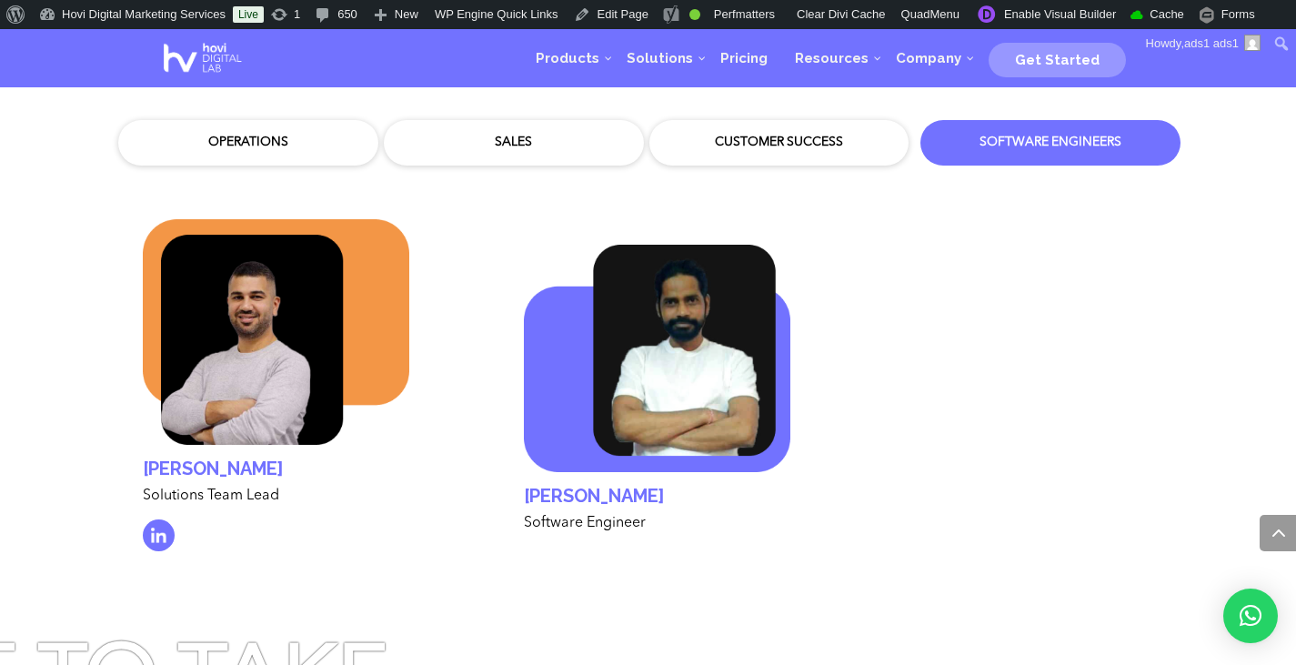
scroll to position [5433, 0]
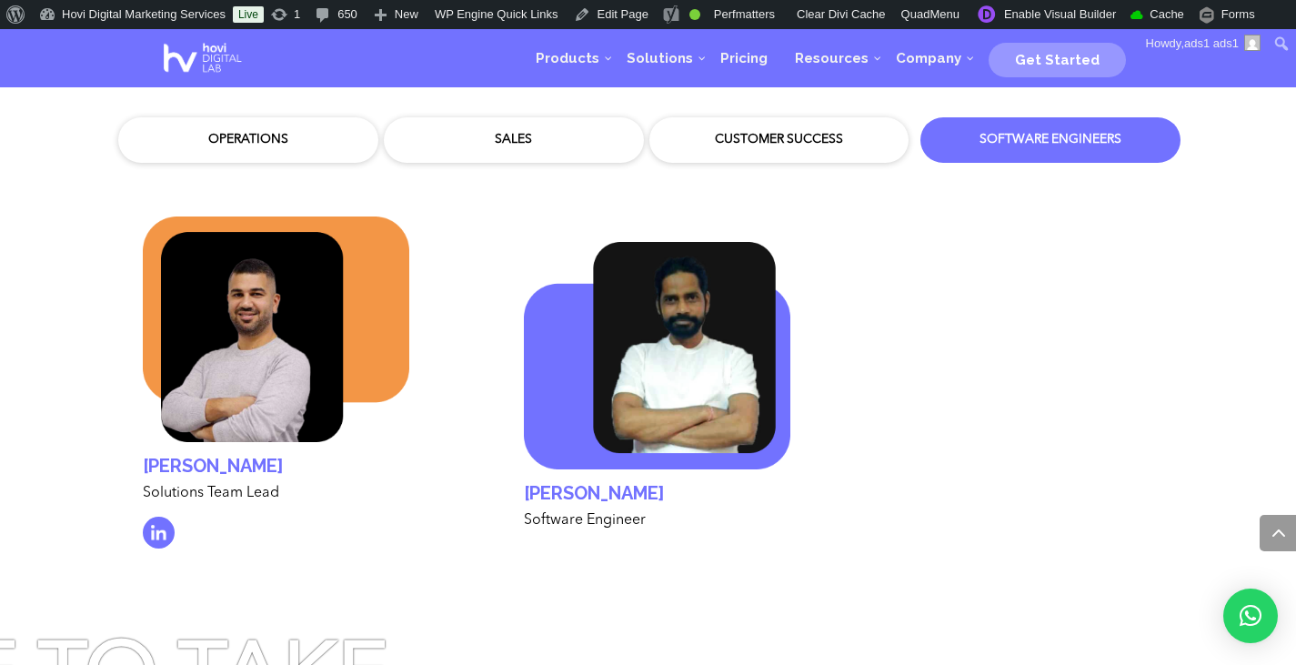
click at [767, 131] on div "Customer Success" at bounding box center [779, 140] width 233 height 18
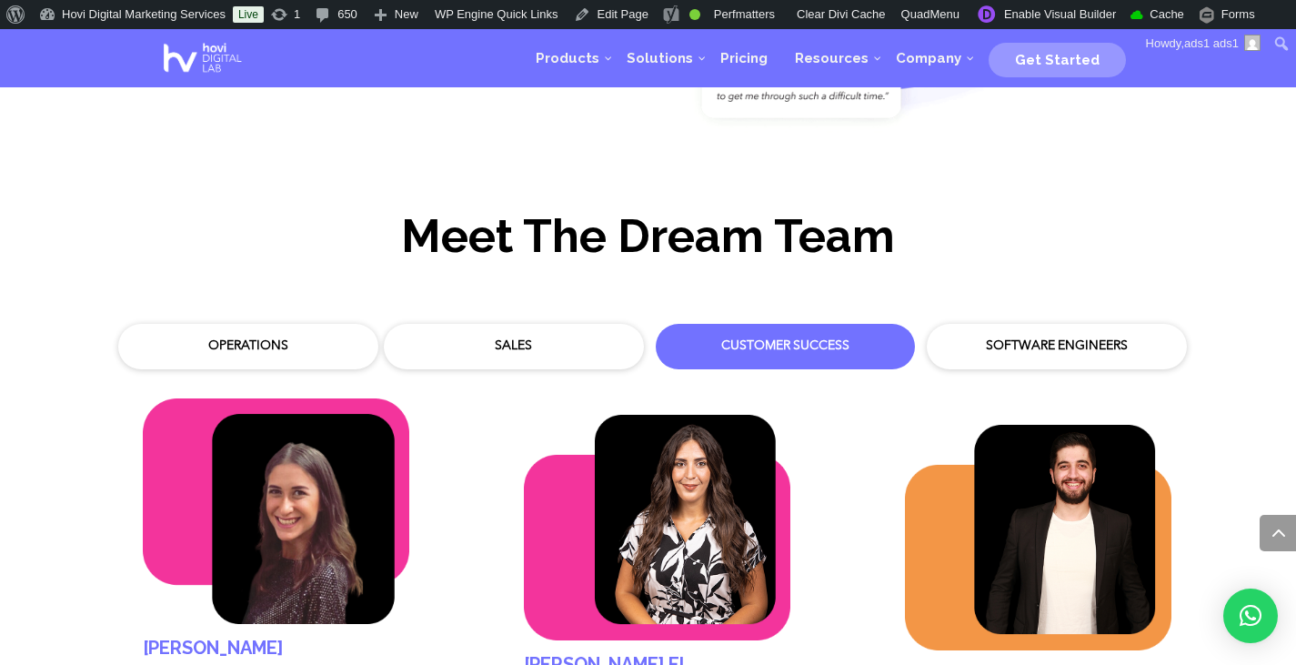
scroll to position [5215, 0]
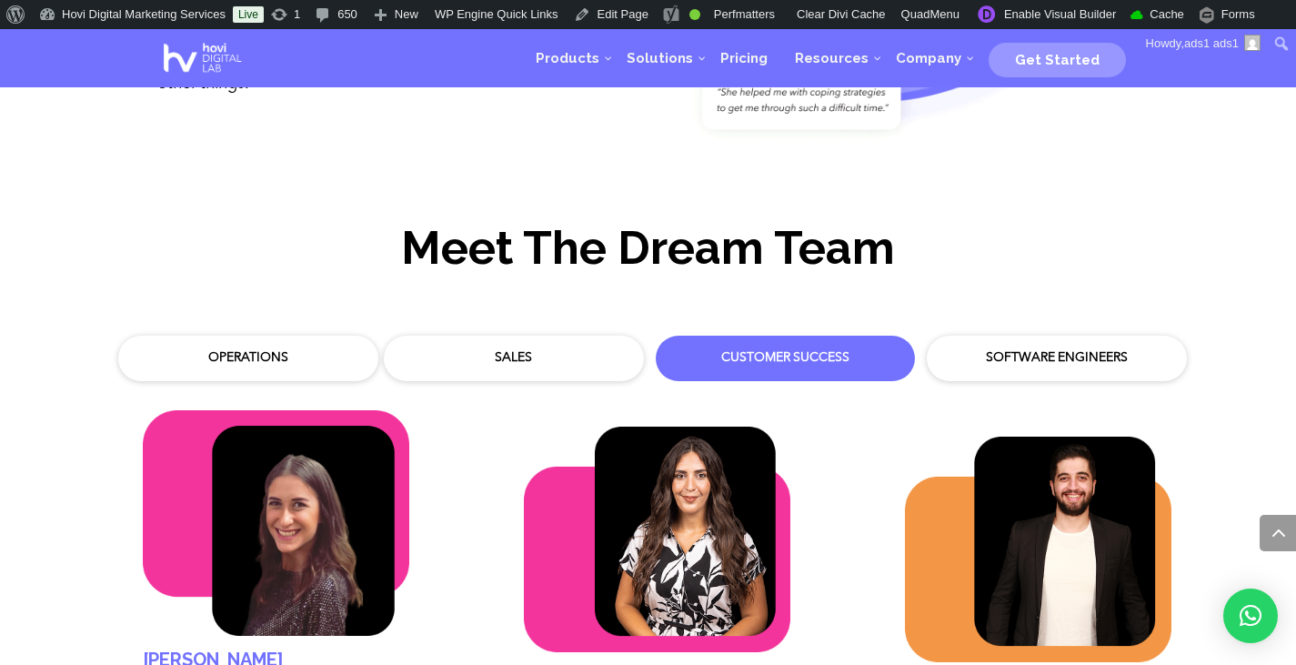
click at [505, 349] on div "Sales" at bounding box center [513, 358] width 233 height 18
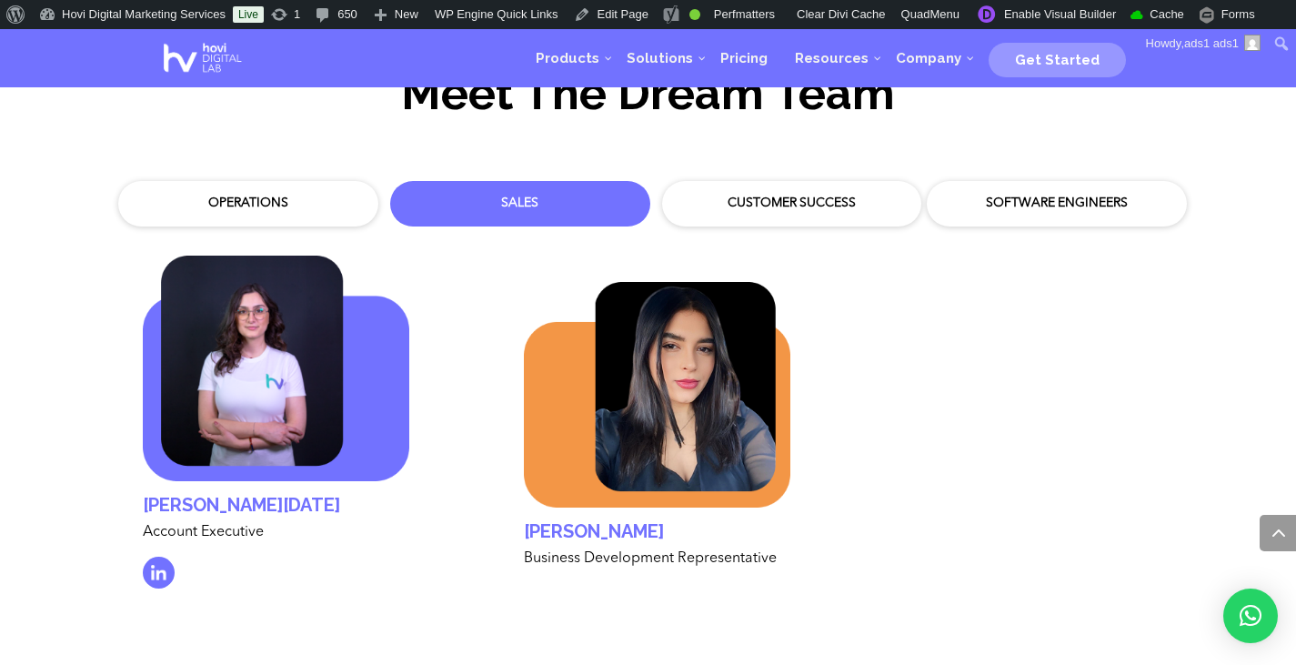
scroll to position [5433, 0]
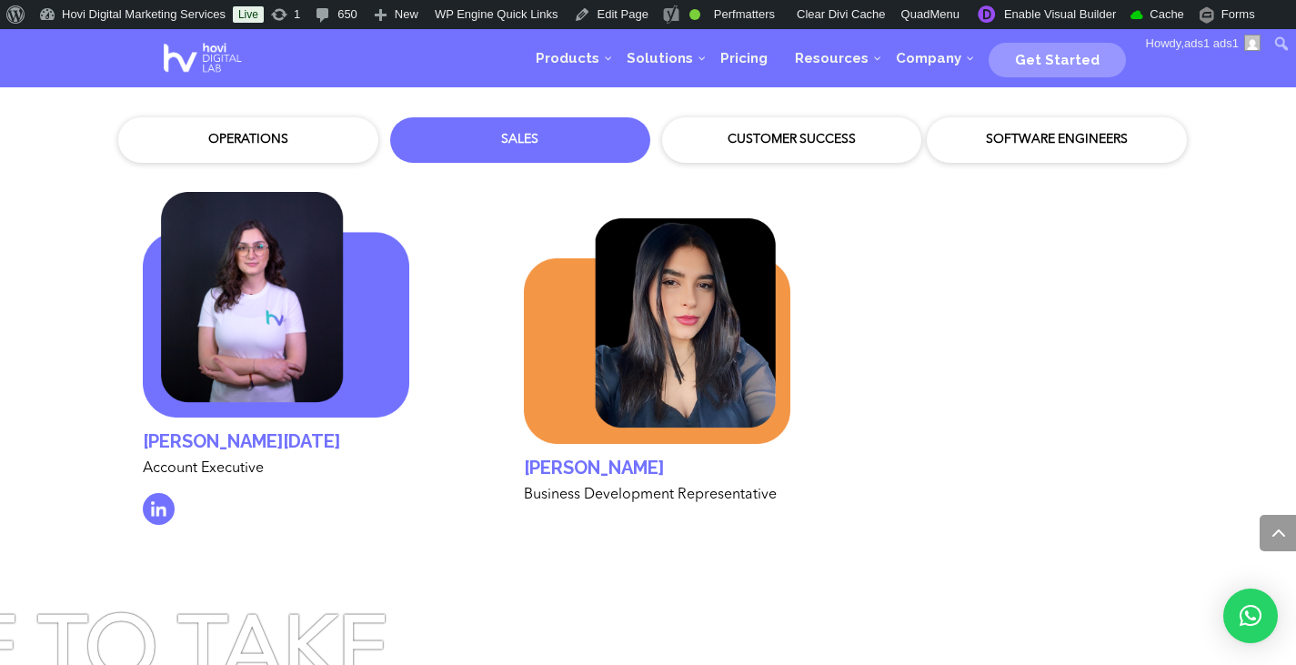
click at [274, 131] on div "Operations" at bounding box center [248, 140] width 233 height 18
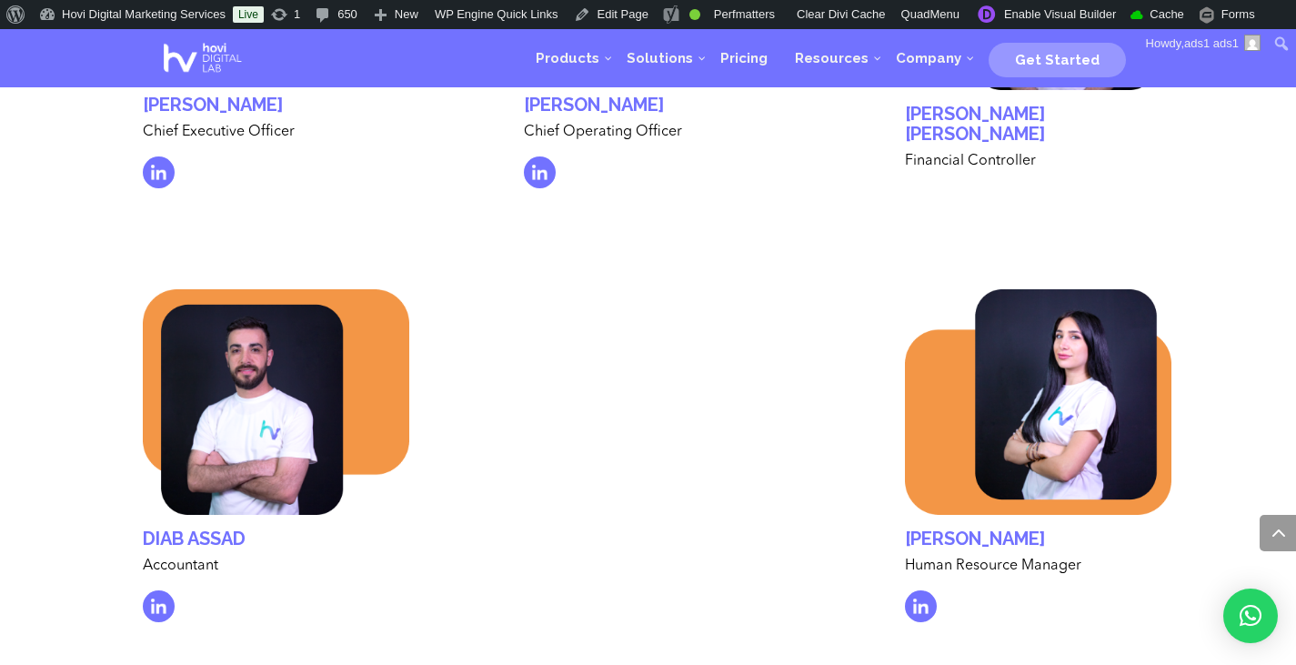
scroll to position [5797, 0]
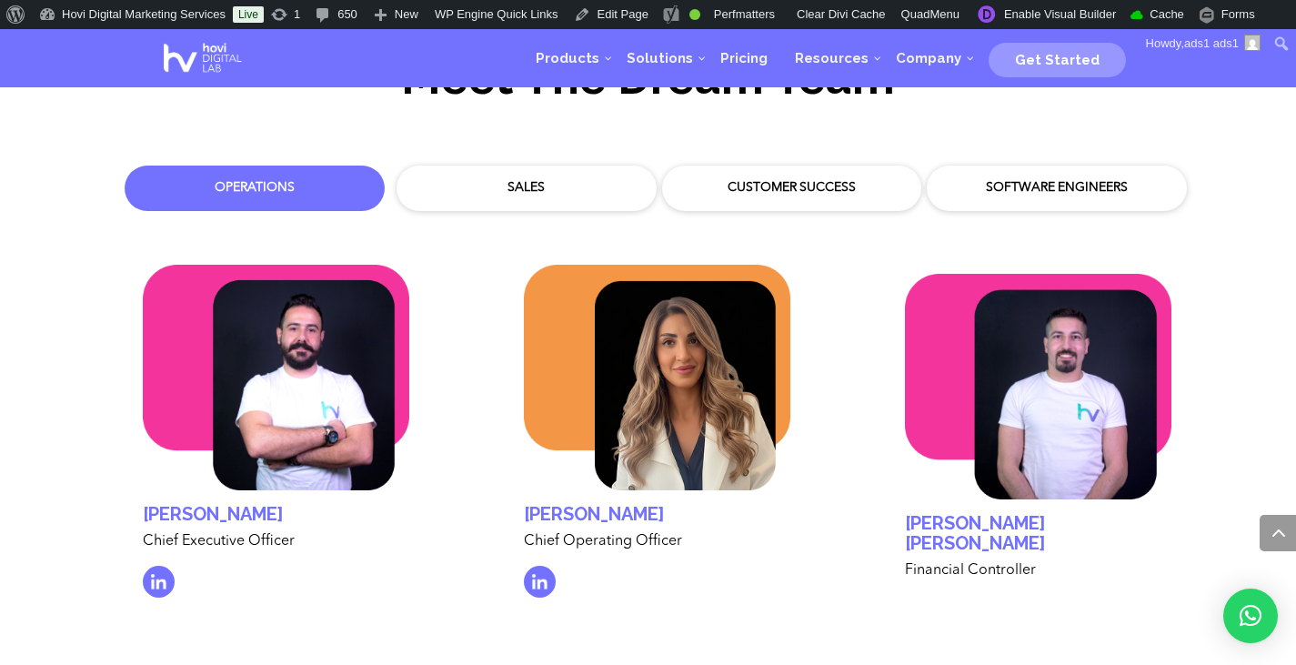
scroll to position [5384, 0]
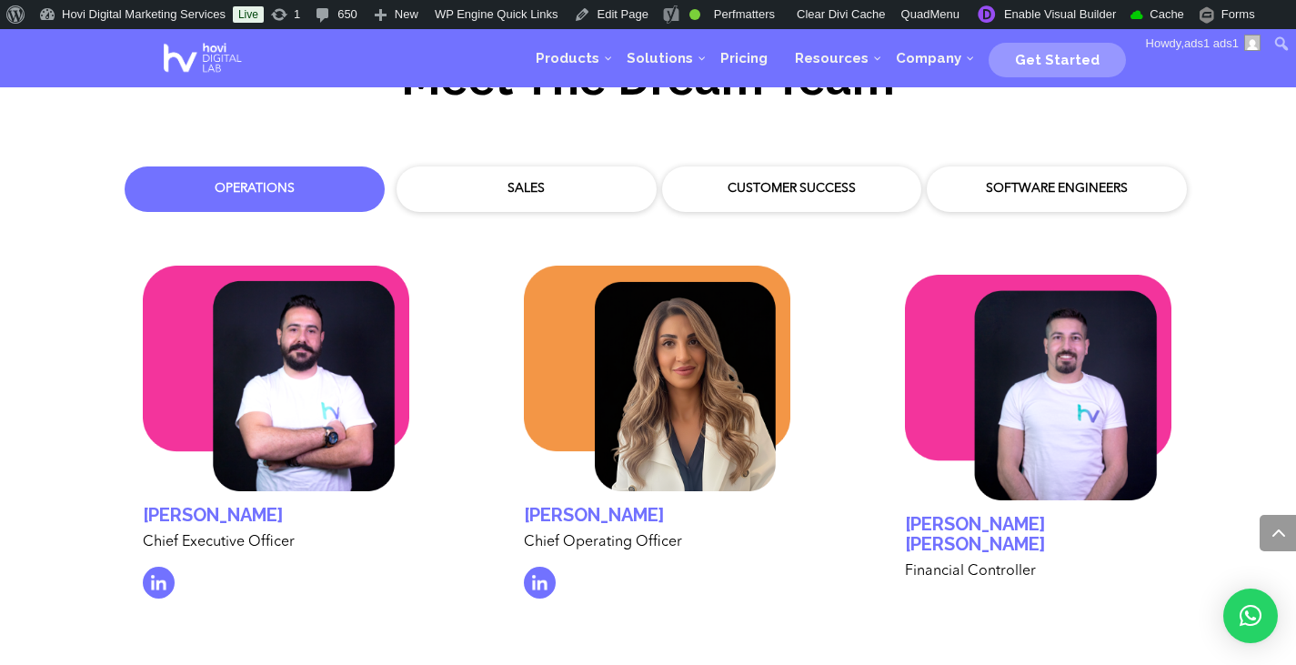
click at [519, 180] on div "Sales" at bounding box center [526, 189] width 233 height 18
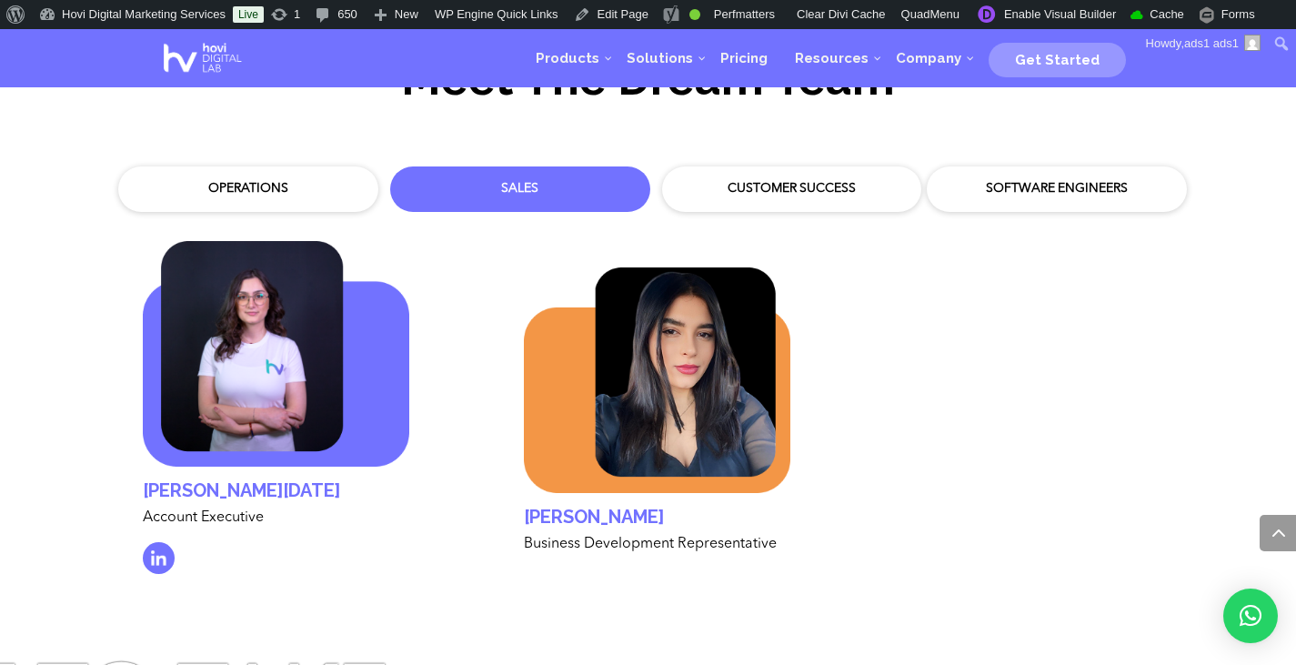
click at [828, 189] on div "Customer Success" at bounding box center [792, 188] width 260 height 45
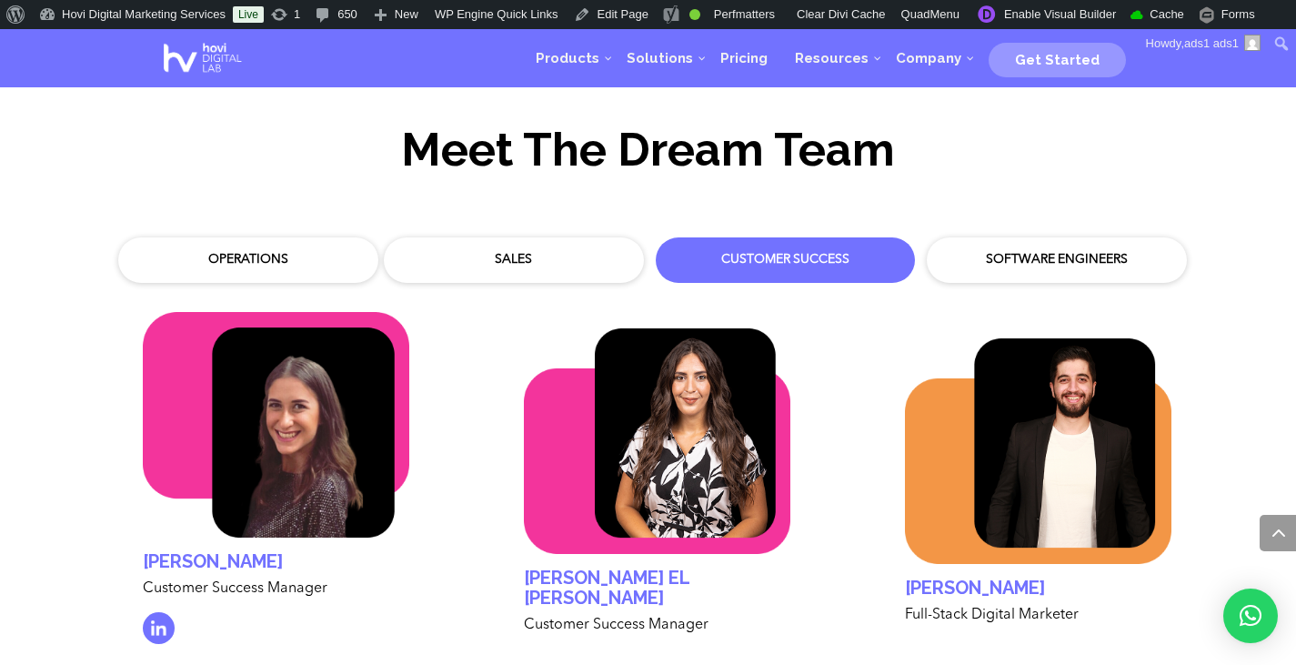
scroll to position [5311, 0]
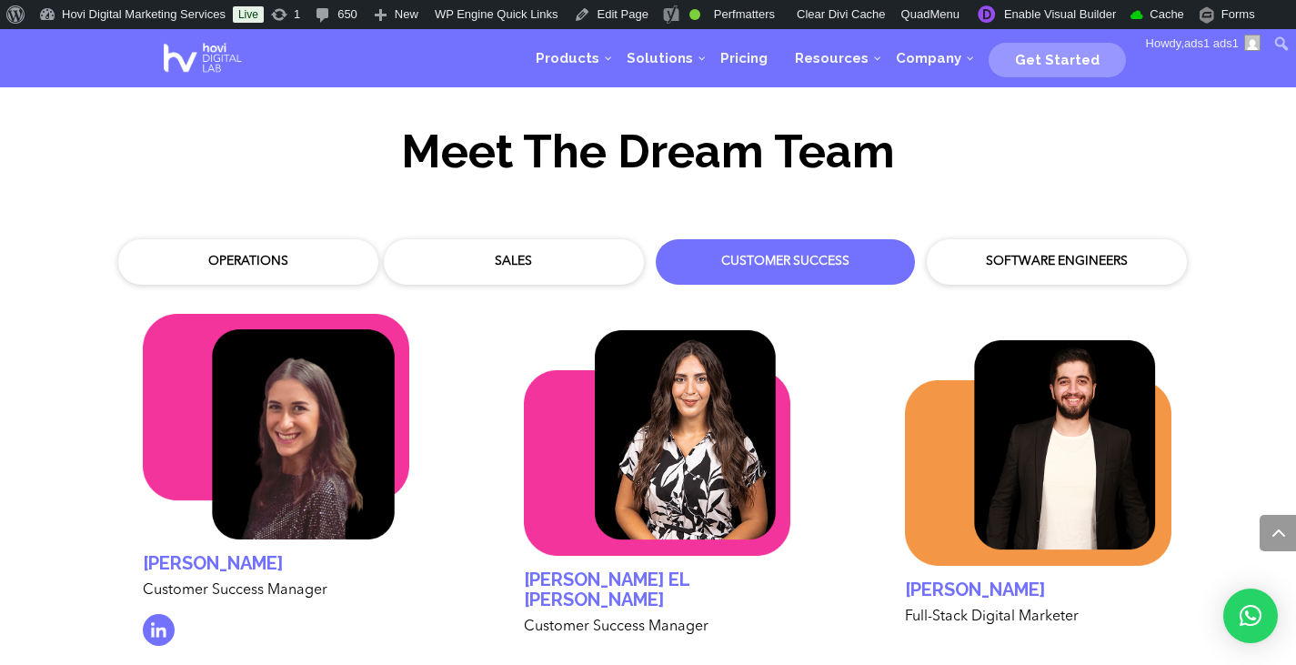
click at [529, 253] on div "Sales" at bounding box center [513, 262] width 233 height 18
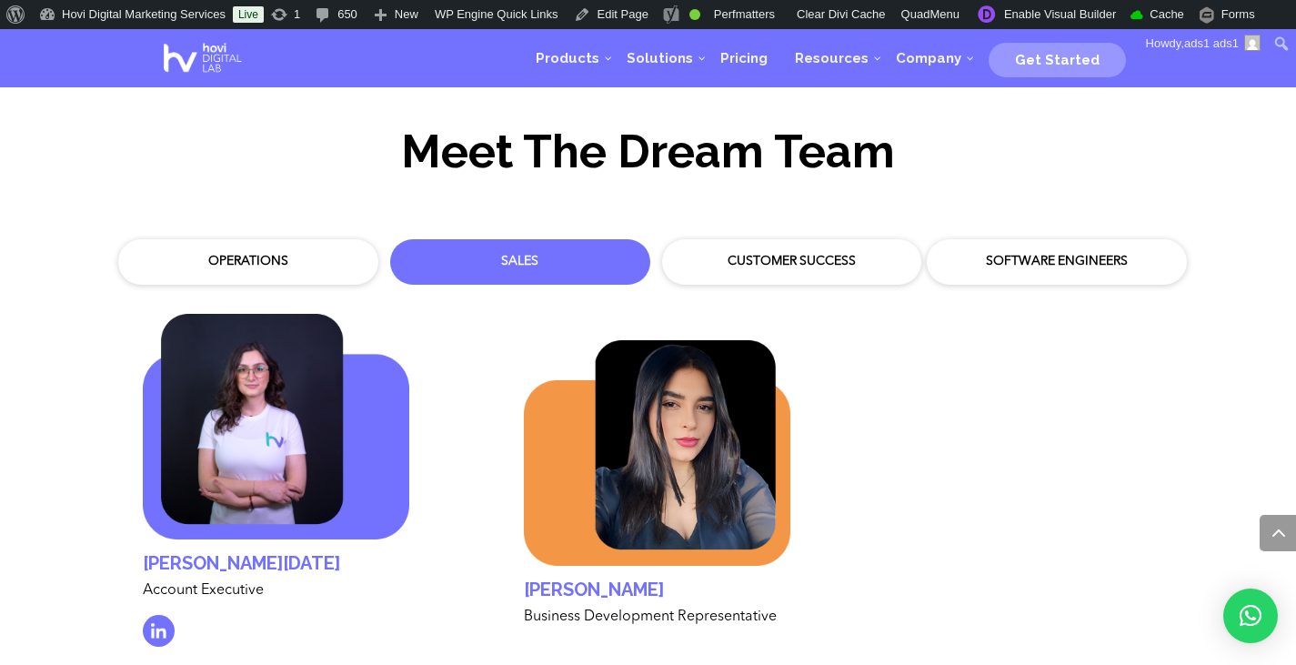
click at [246, 253] on div "Operations" at bounding box center [248, 262] width 233 height 18
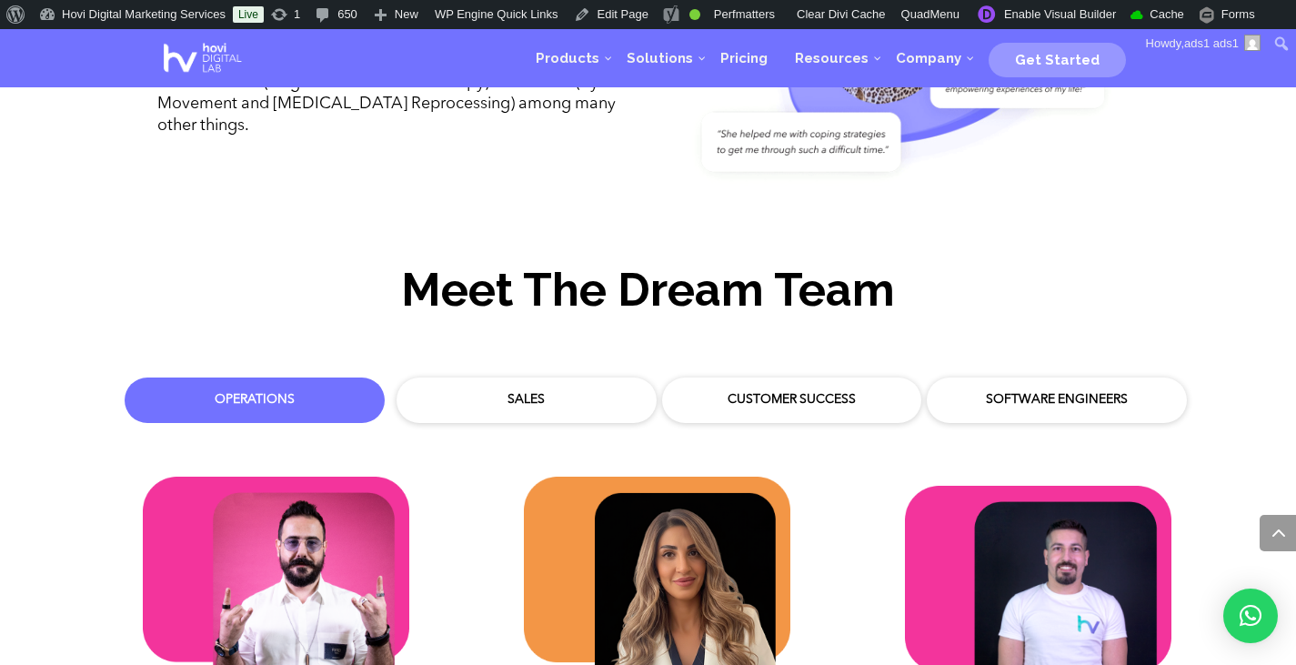
scroll to position [5166, 0]
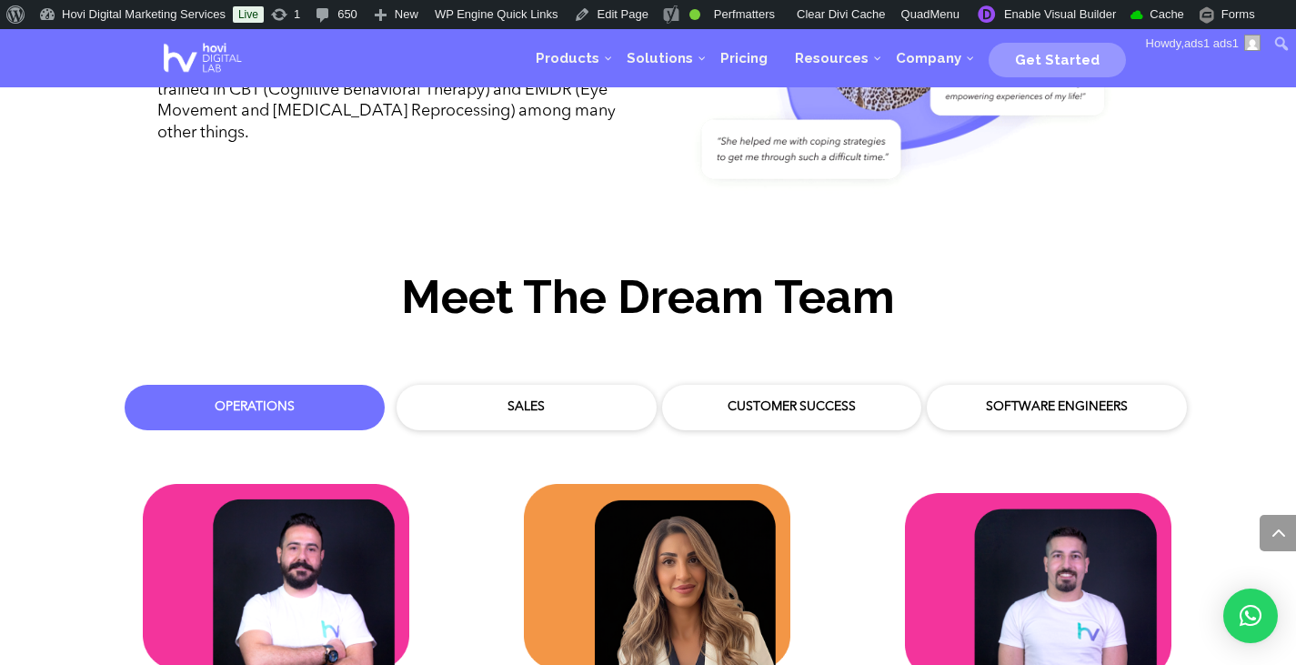
click at [457, 398] on div "Sales" at bounding box center [526, 407] width 233 height 18
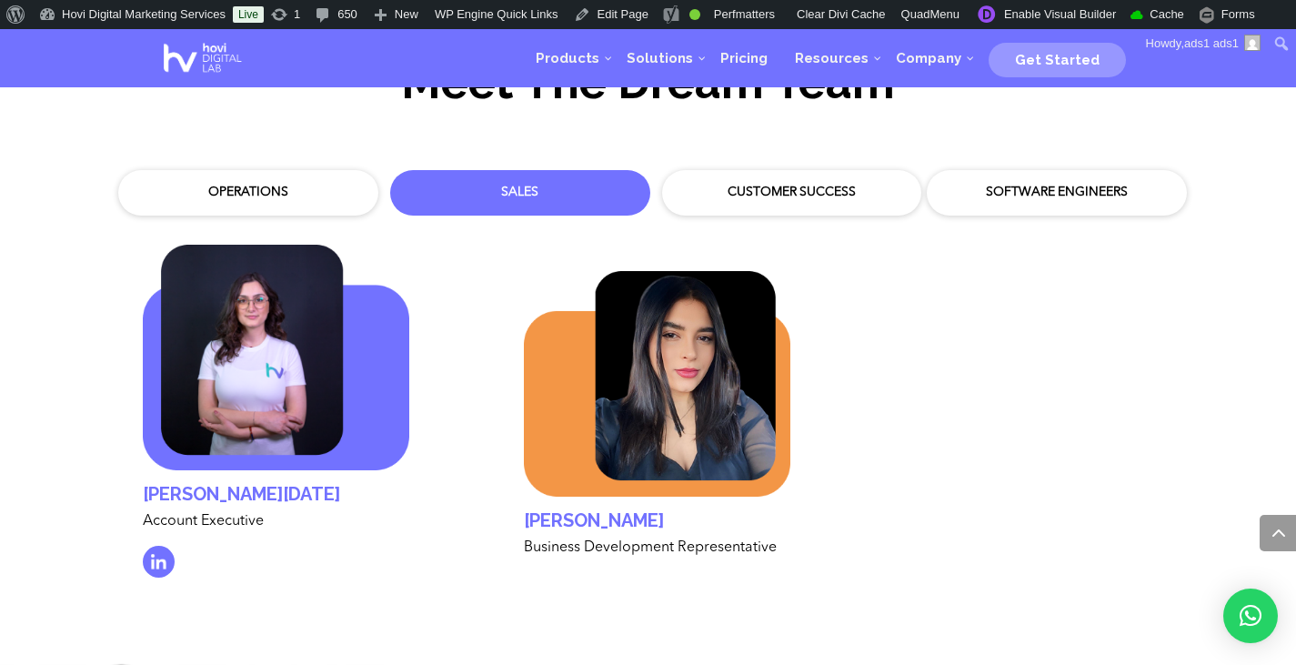
scroll to position [5384, 0]
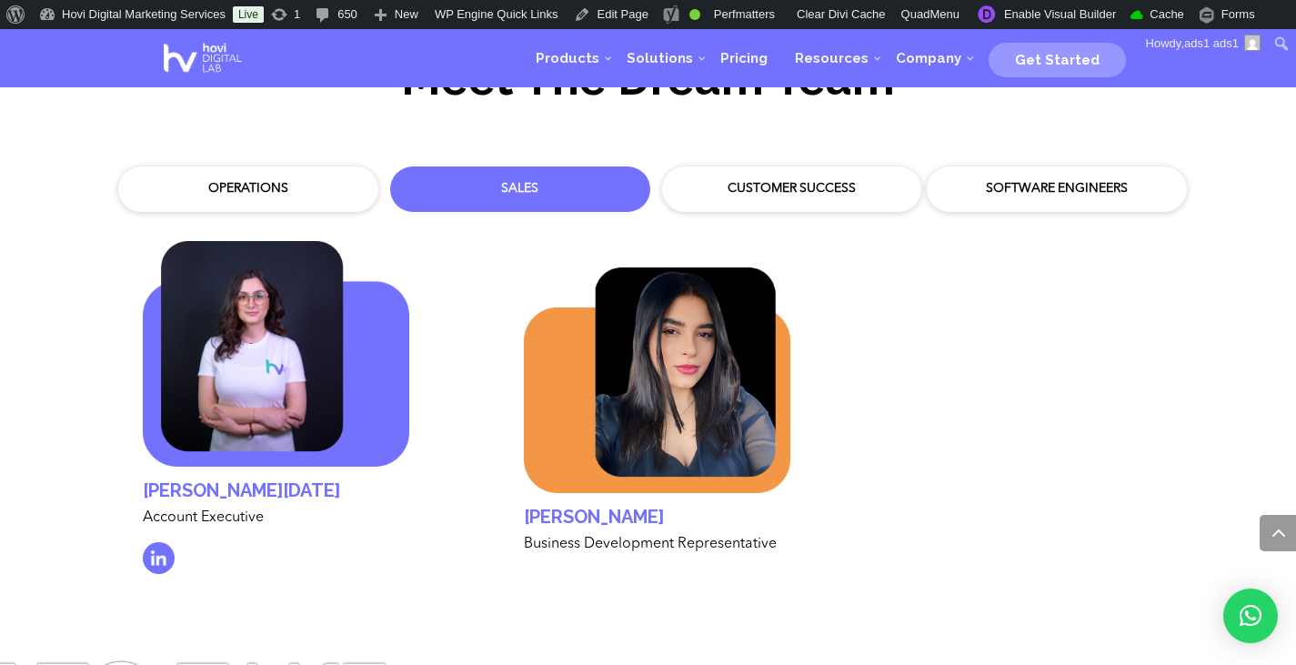
click at [780, 184] on div "Customer Success" at bounding box center [792, 189] width 242 height 27
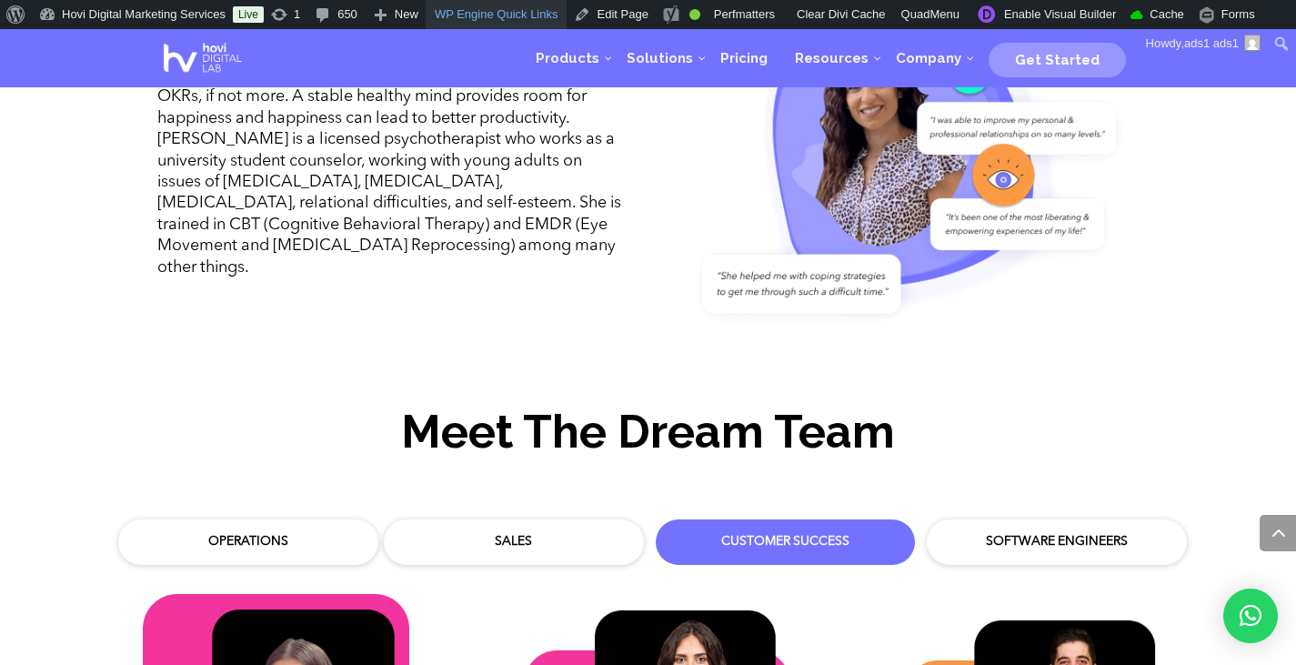
scroll to position [5020, 0]
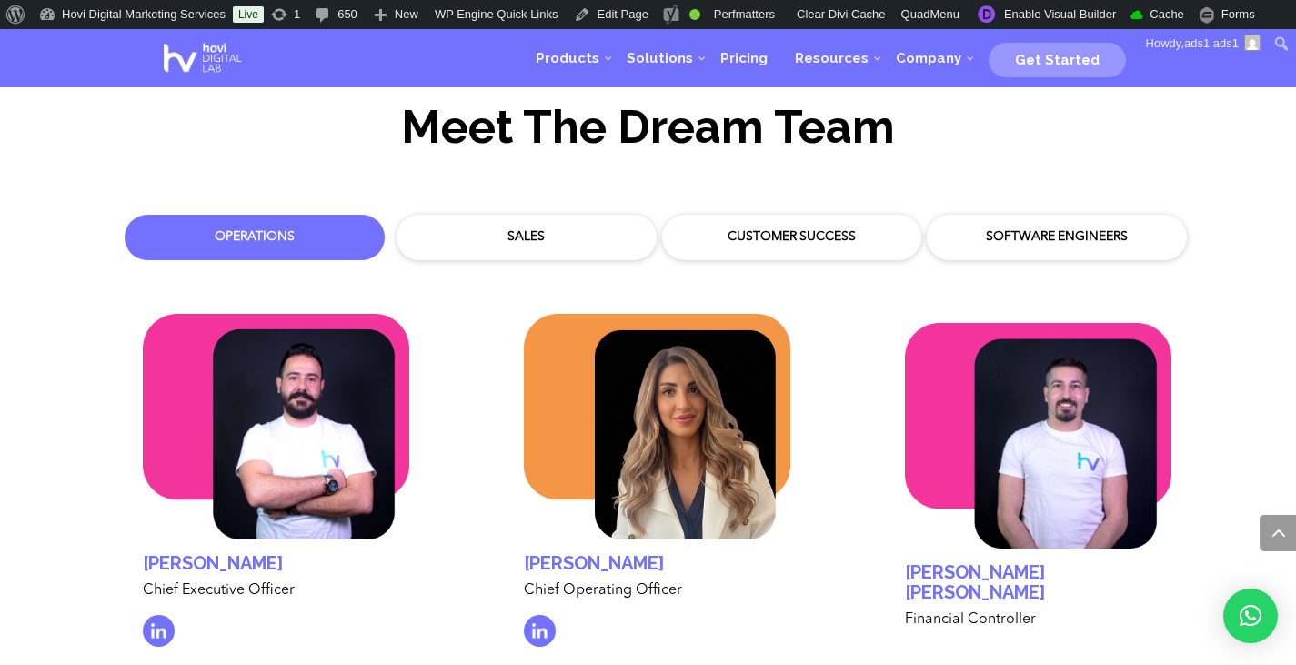
scroll to position [5257, 0]
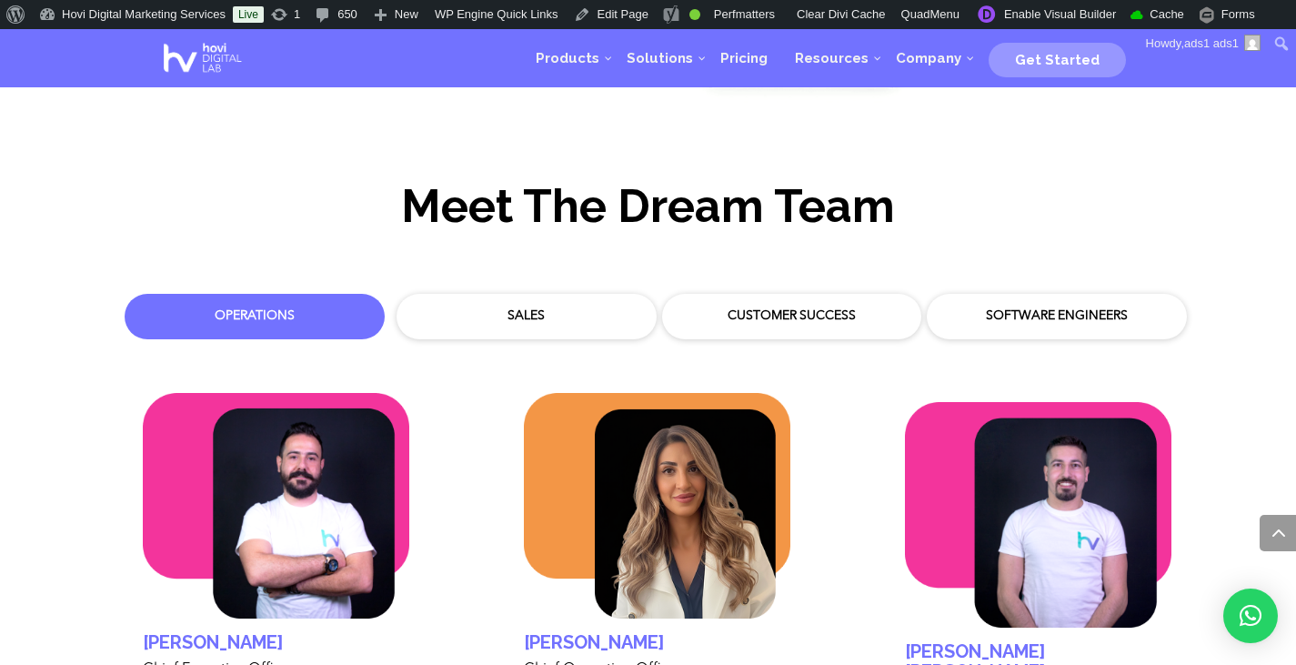
click at [730, 303] on div "Customer Success" at bounding box center [792, 316] width 242 height 27
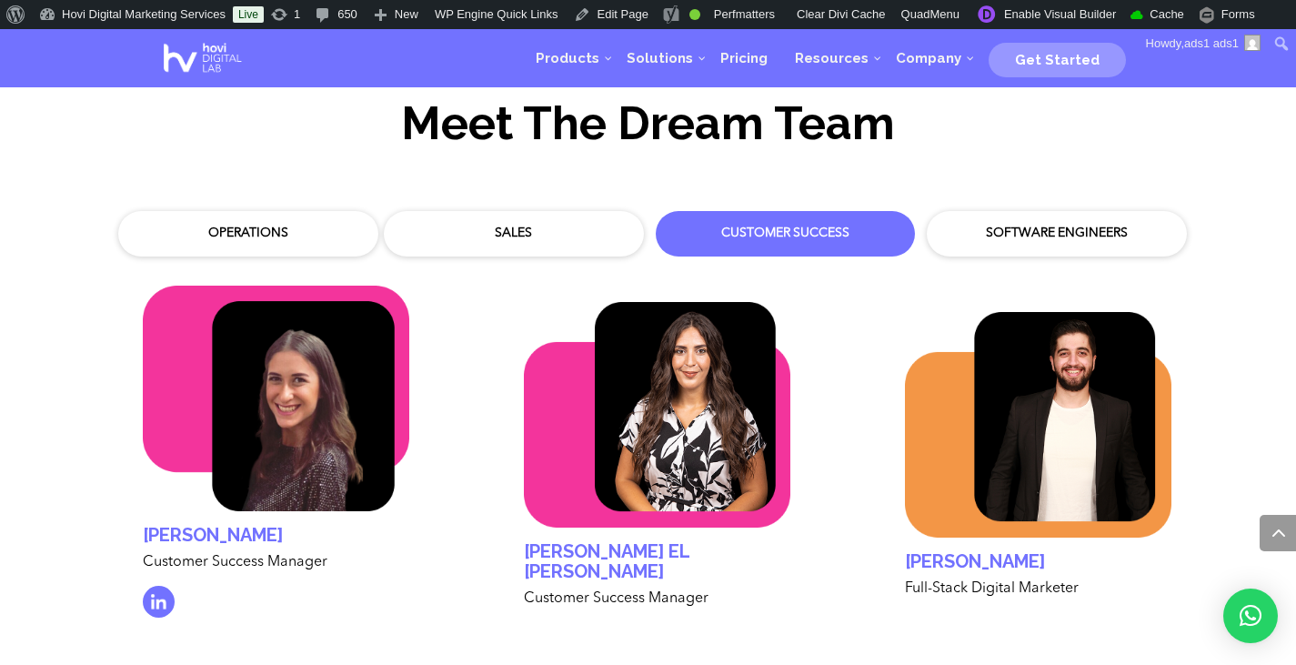
scroll to position [5329, 0]
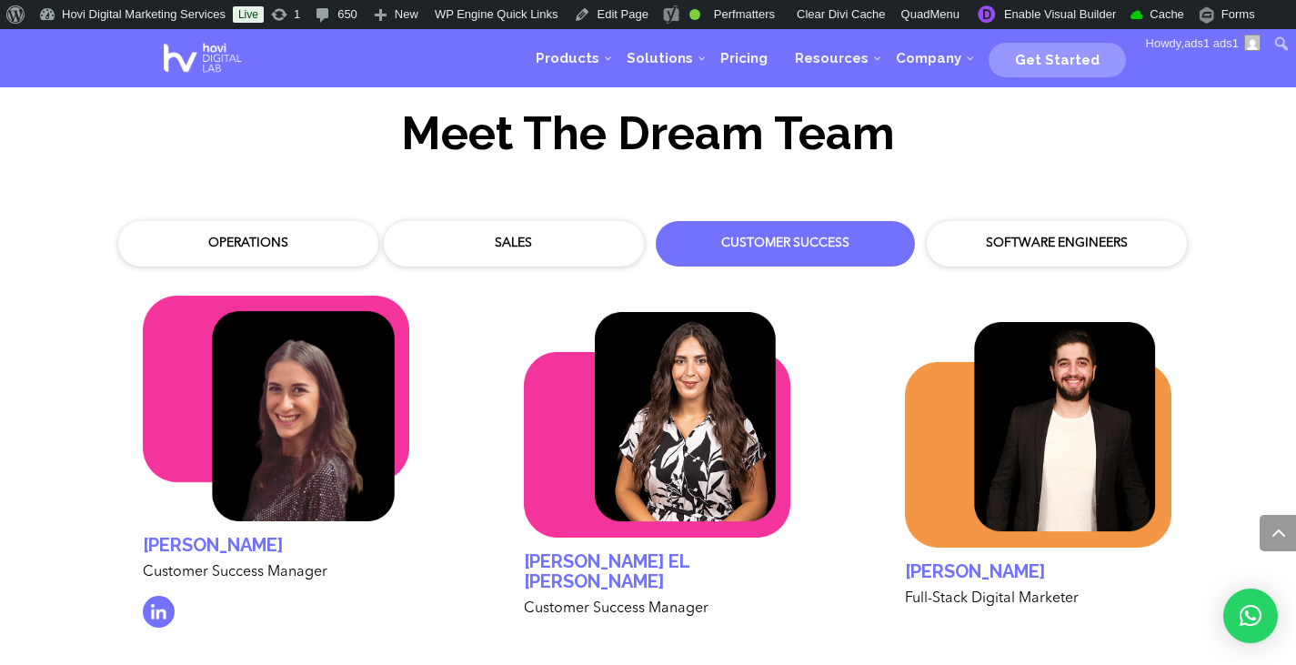
click at [549, 221] on div "Sales" at bounding box center [514, 243] width 260 height 45
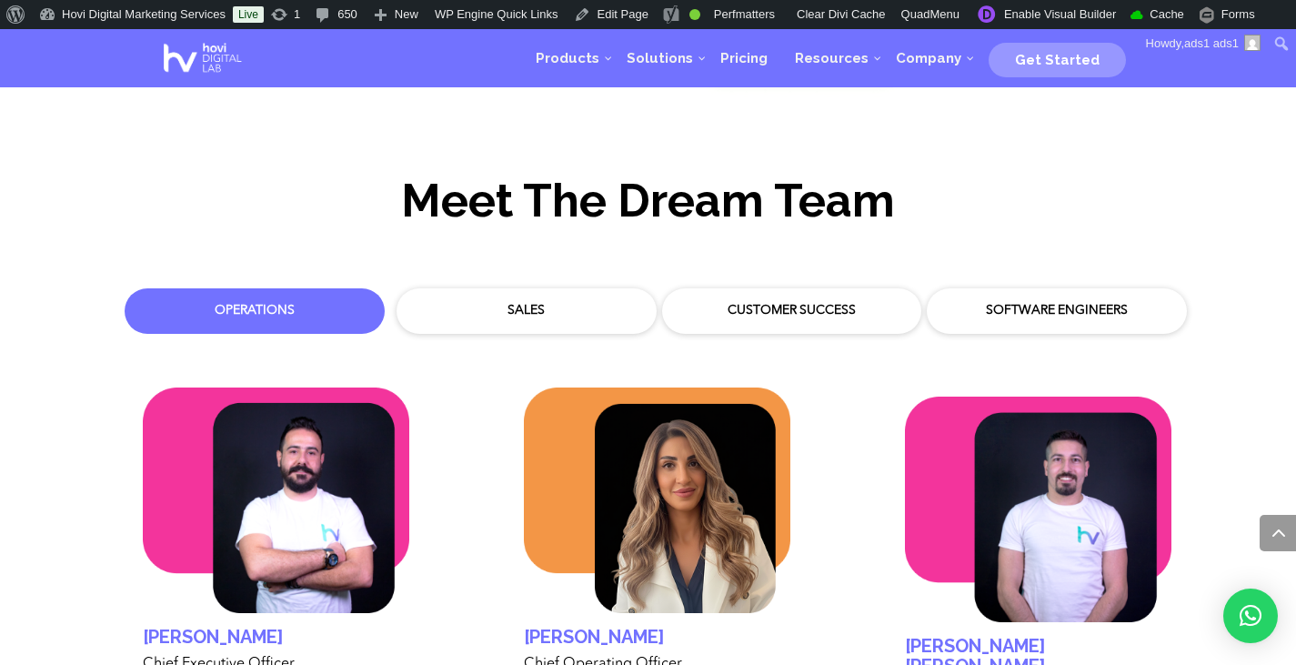
scroll to position [5257, 0]
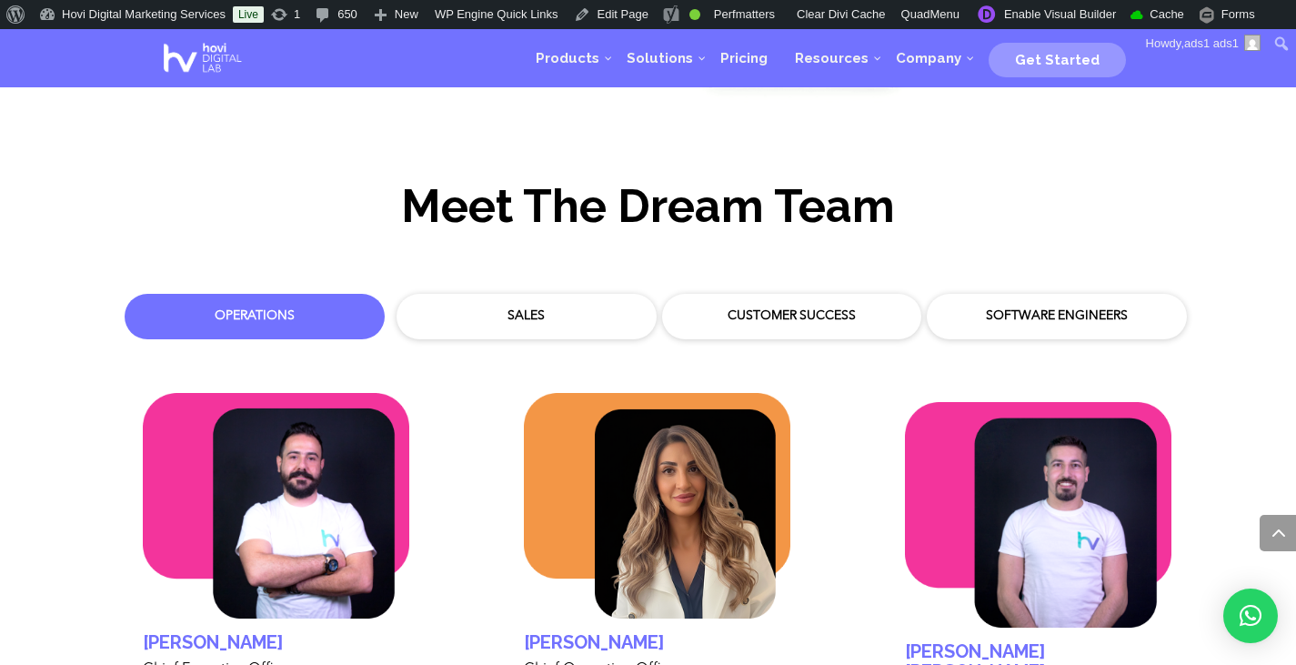
click at [542, 307] on div "Sales" at bounding box center [526, 316] width 233 height 18
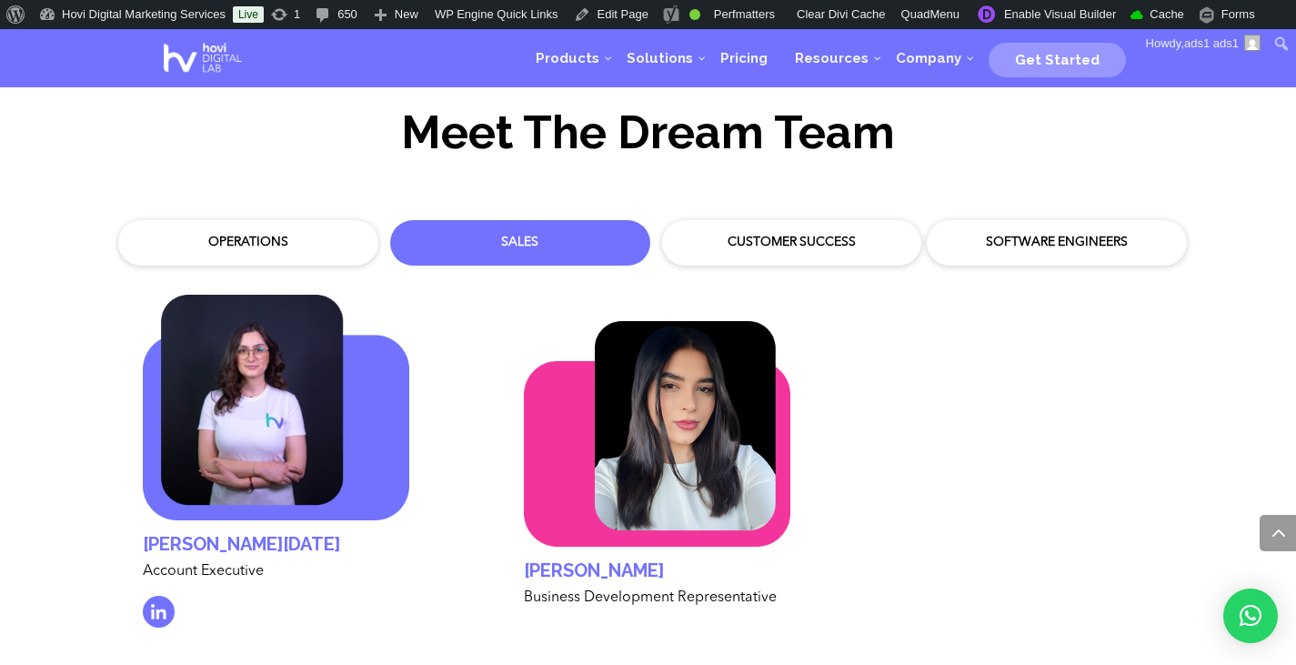
scroll to position [5329, 0]
click at [768, 235] on div "Customer Success" at bounding box center [792, 244] width 233 height 18
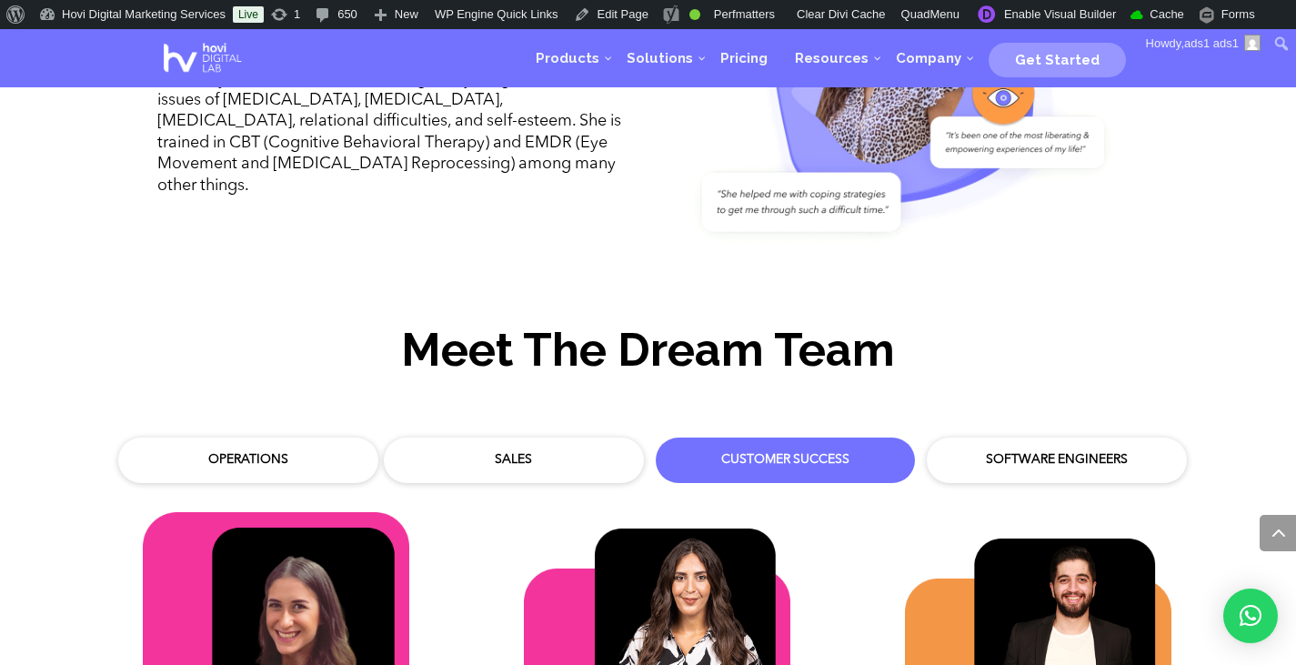
scroll to position [5038, 0]
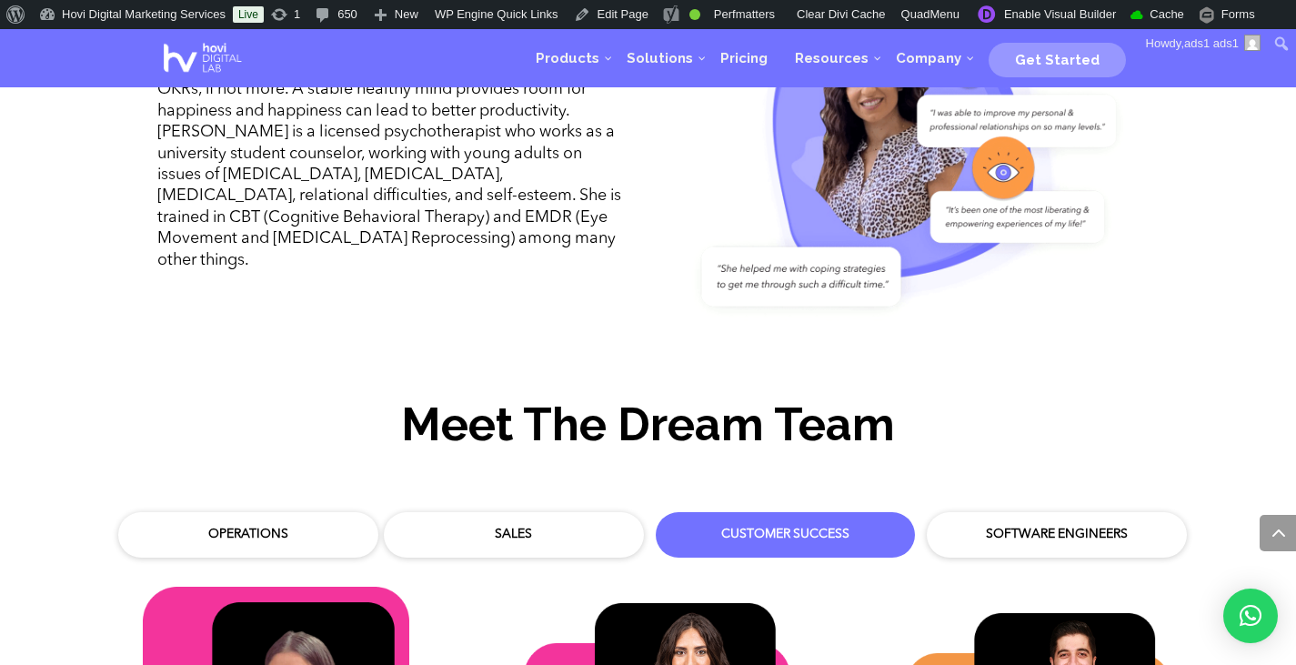
click at [1033, 521] on div "Software Engineers" at bounding box center [1057, 534] width 242 height 27
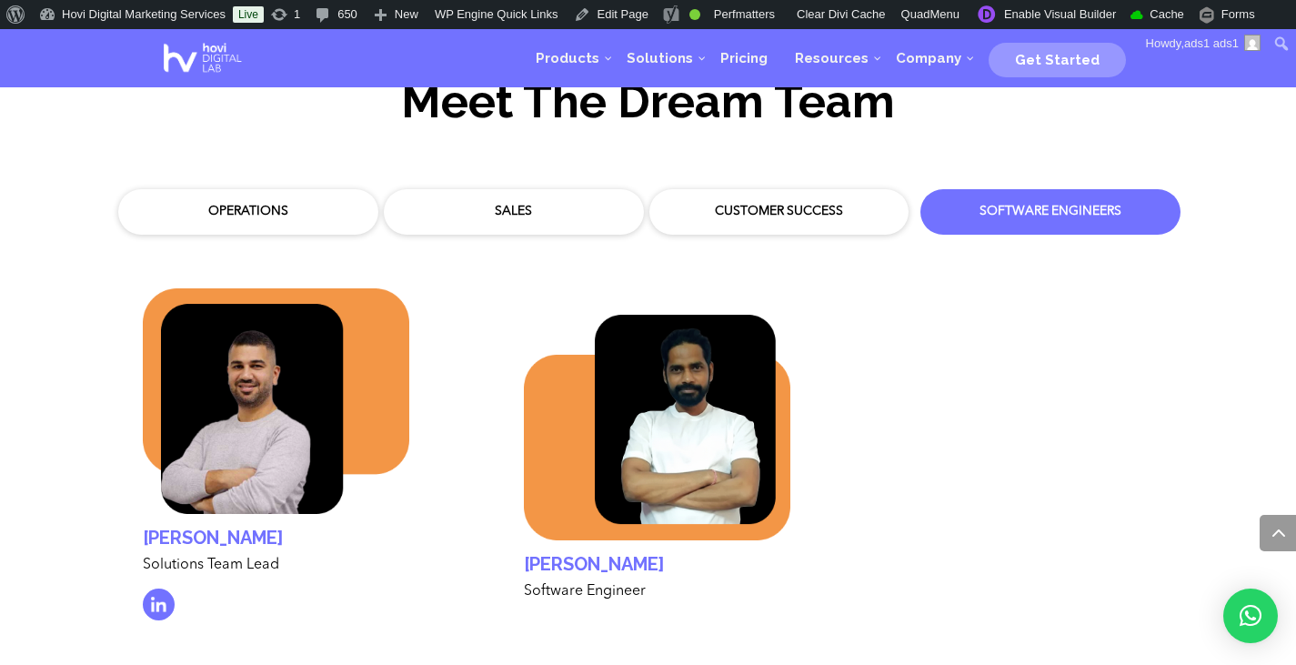
scroll to position [5402, 0]
